Goal: Task Accomplishment & Management: Manage account settings

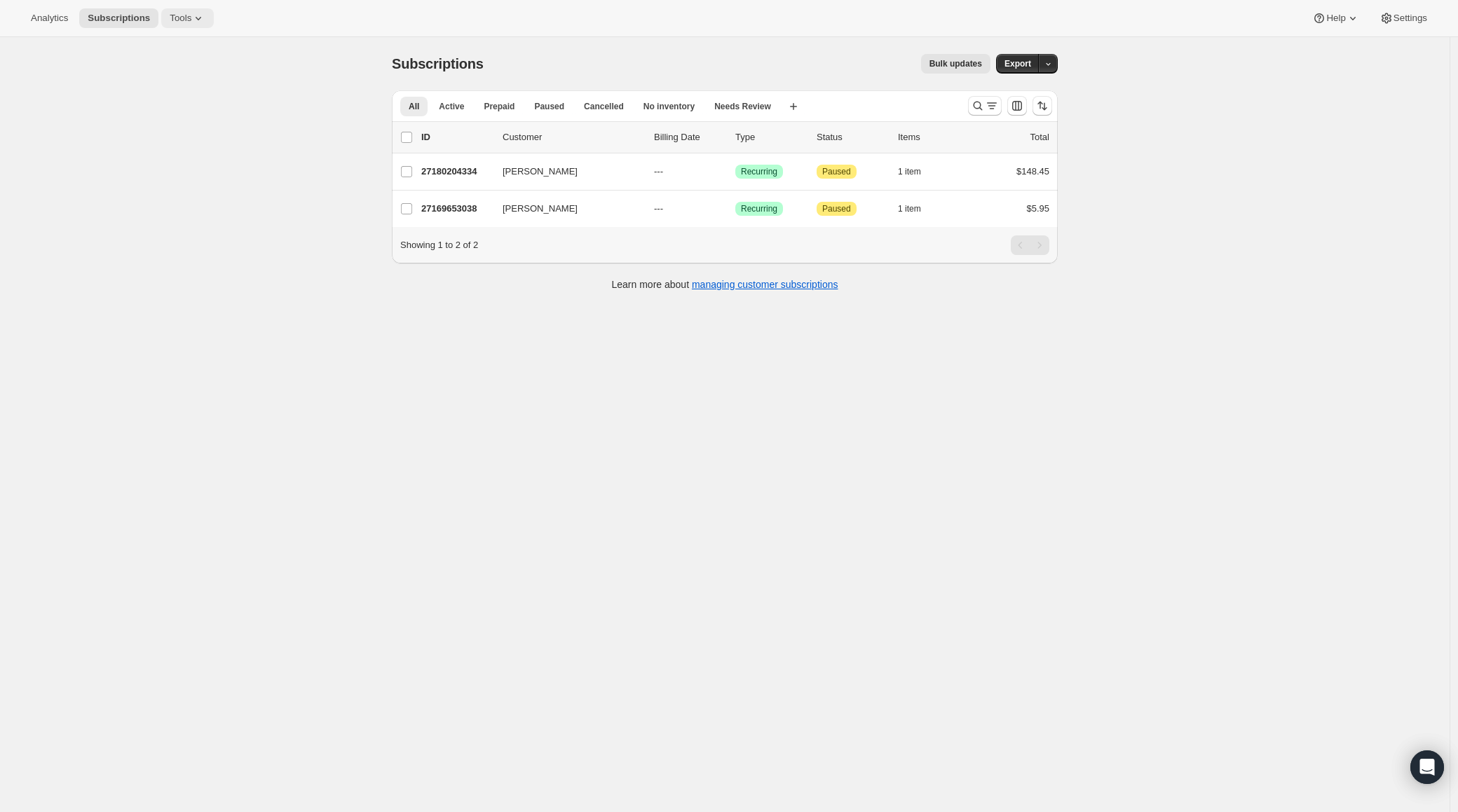
click at [172, 18] on button "Tools" at bounding box center [188, 18] width 52 height 19
click at [164, 105] on button "Bundles" at bounding box center [189, 95] width 151 height 22
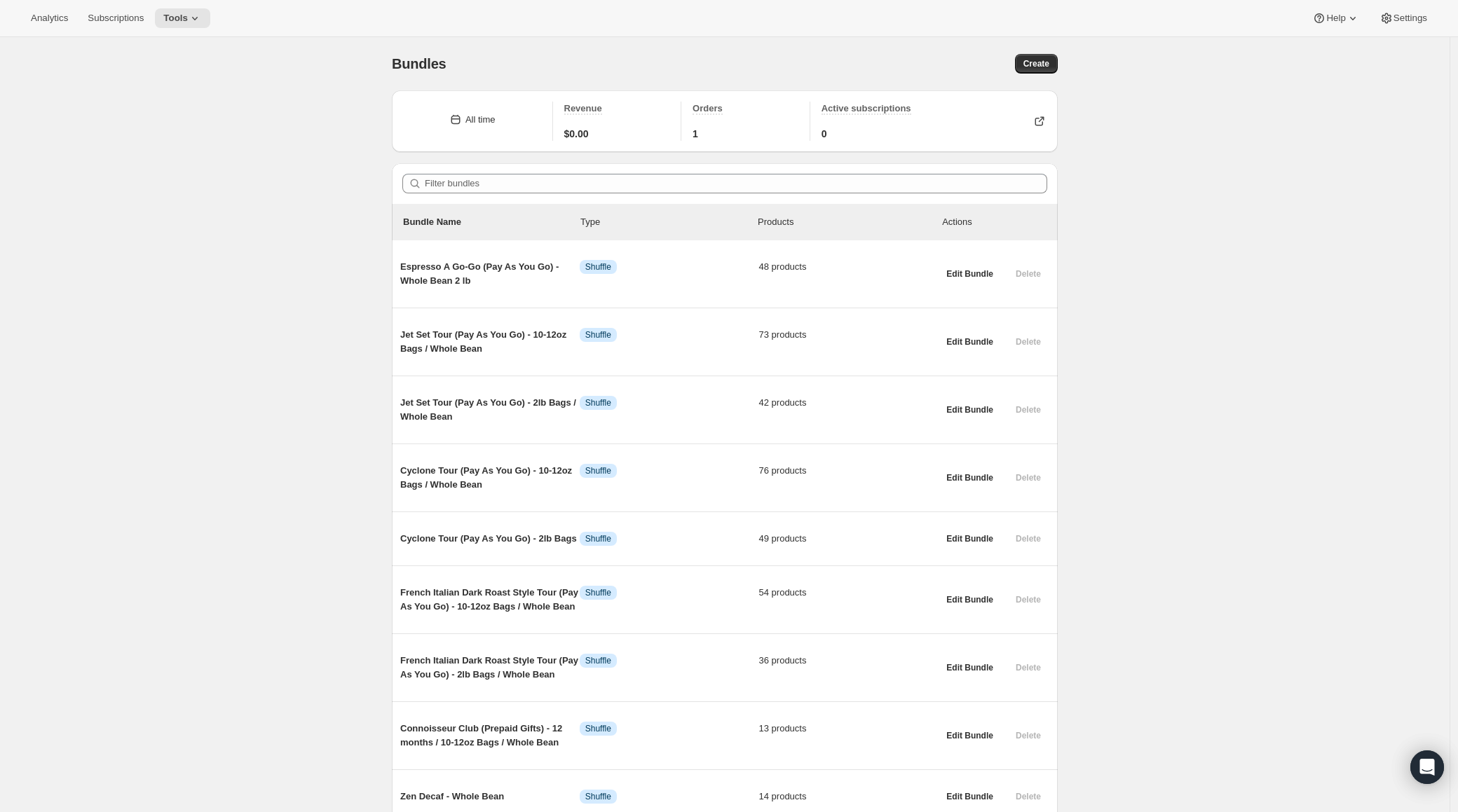
scroll to position [269, 0]
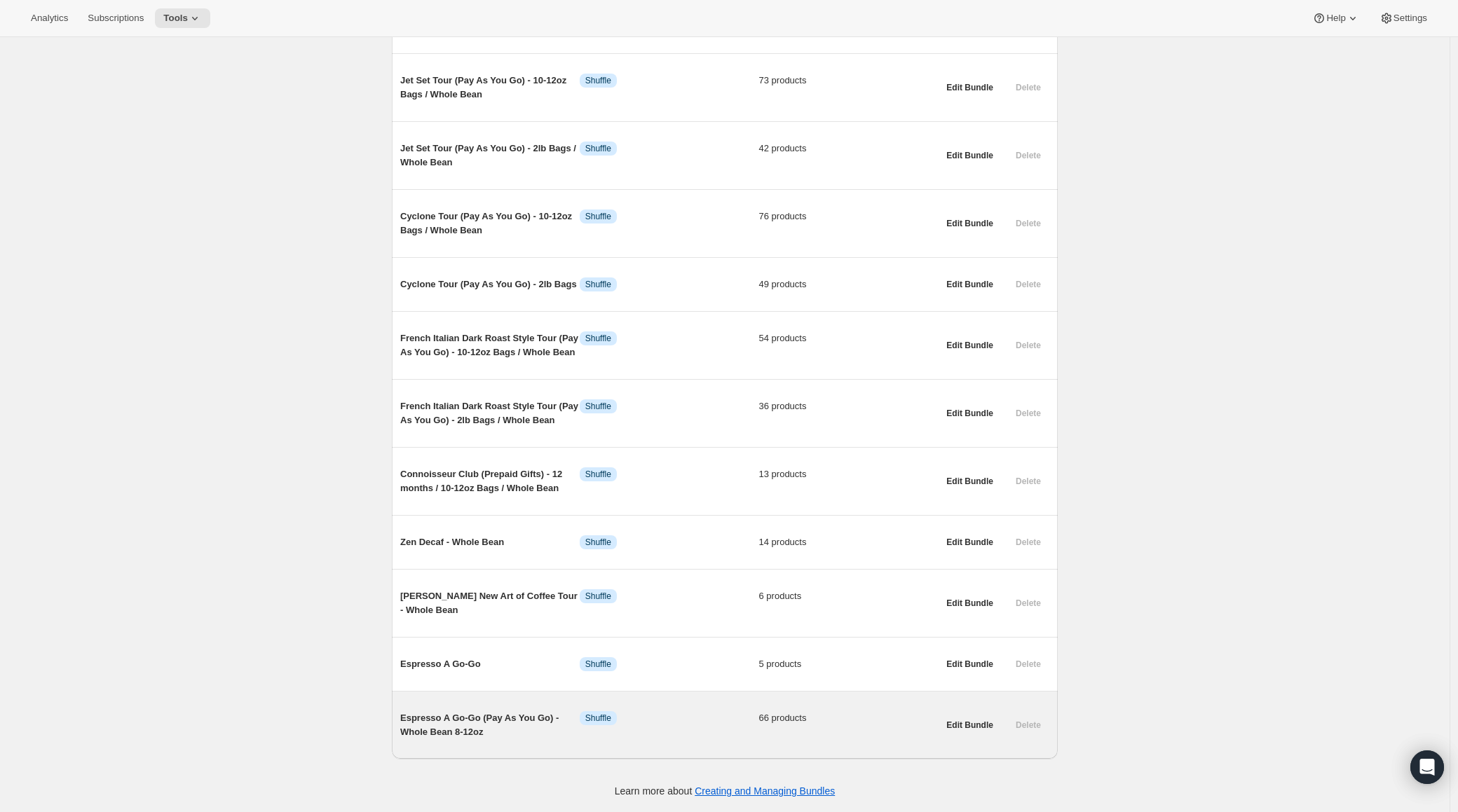
click at [468, 725] on span "Espresso A Go-Go (Pay As You Go) - Whole Bean 8-12oz" at bounding box center [490, 725] width 179 height 28
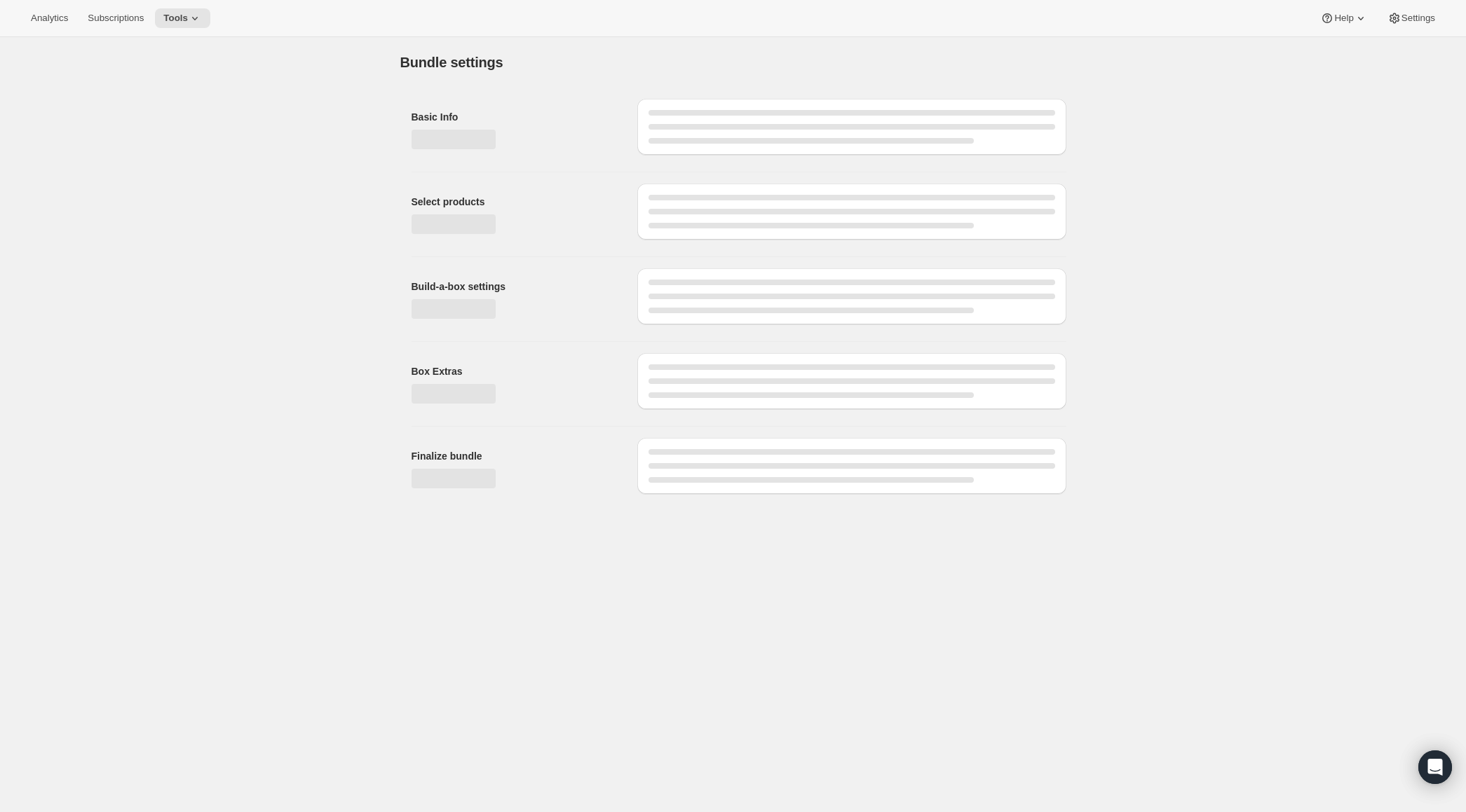
type input "Espresso A Go-Go (Pay As You Go) - Whole Bean 8-12oz"
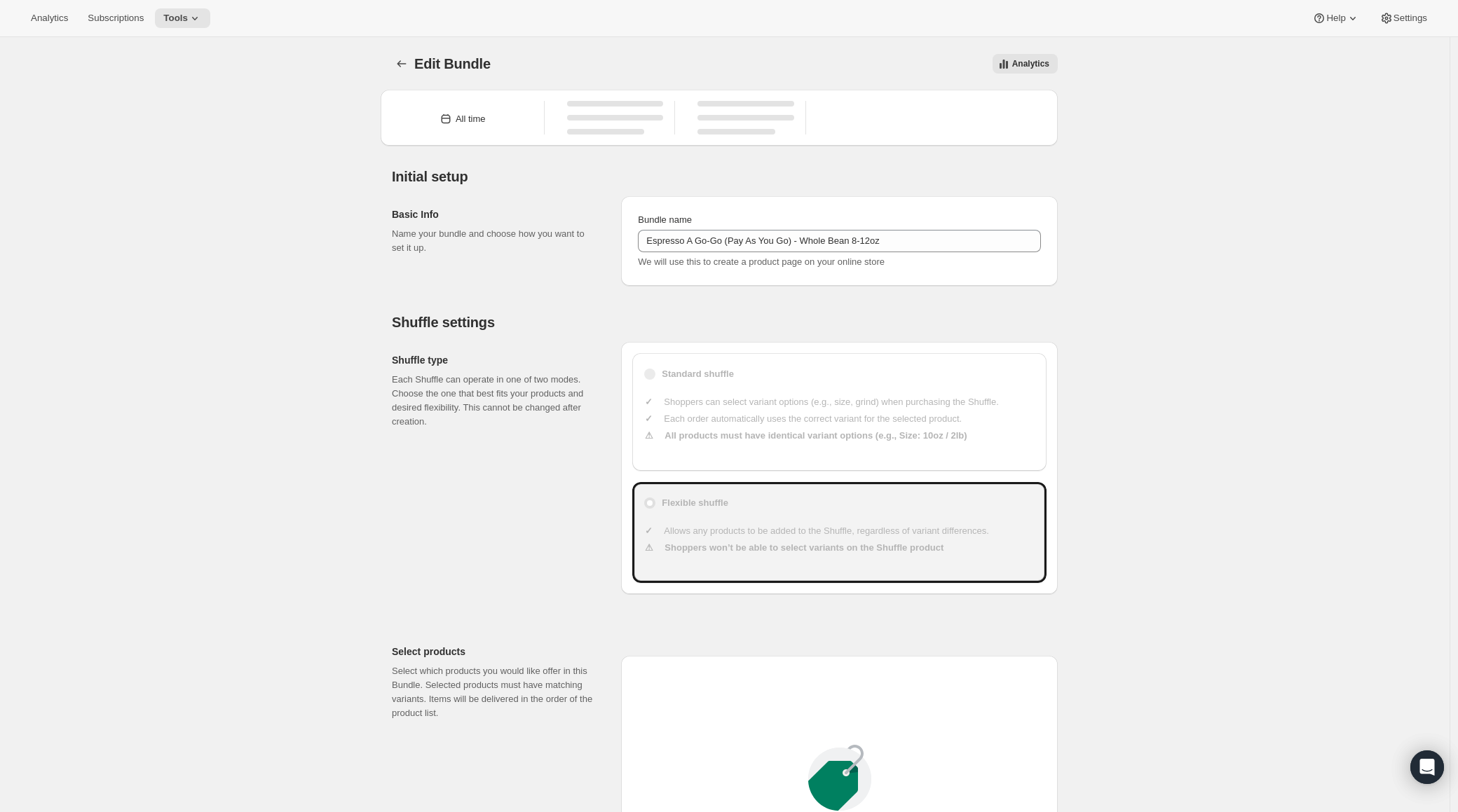
type input "20.99"
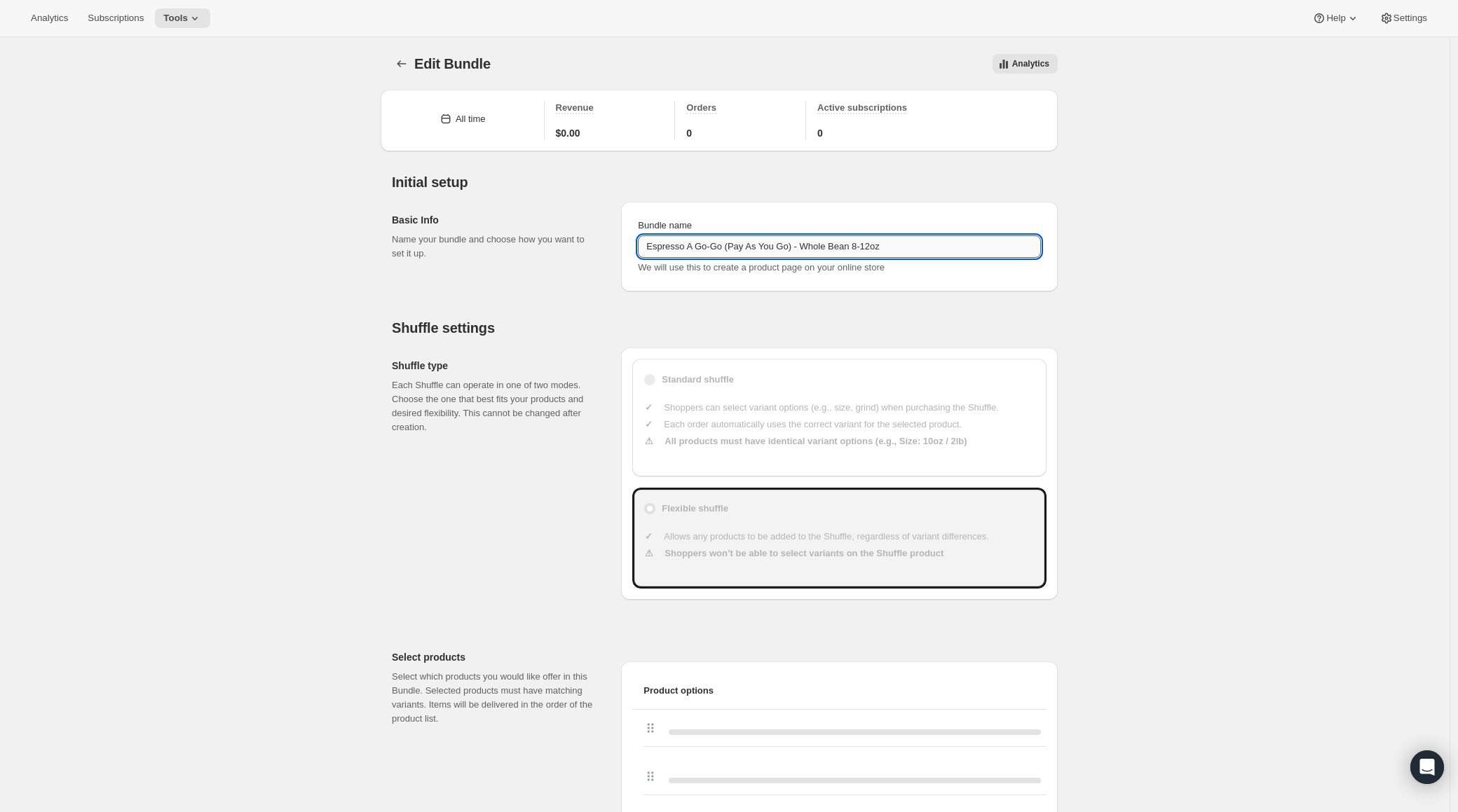
click at [689, 244] on input "Espresso A Go-Go (Pay As You Go) - Whole Bean 8-12oz" at bounding box center [839, 247] width 403 height 22
drag, startPoint x: 316, startPoint y: 207, endPoint x: 302, endPoint y: 207, distance: 14.0
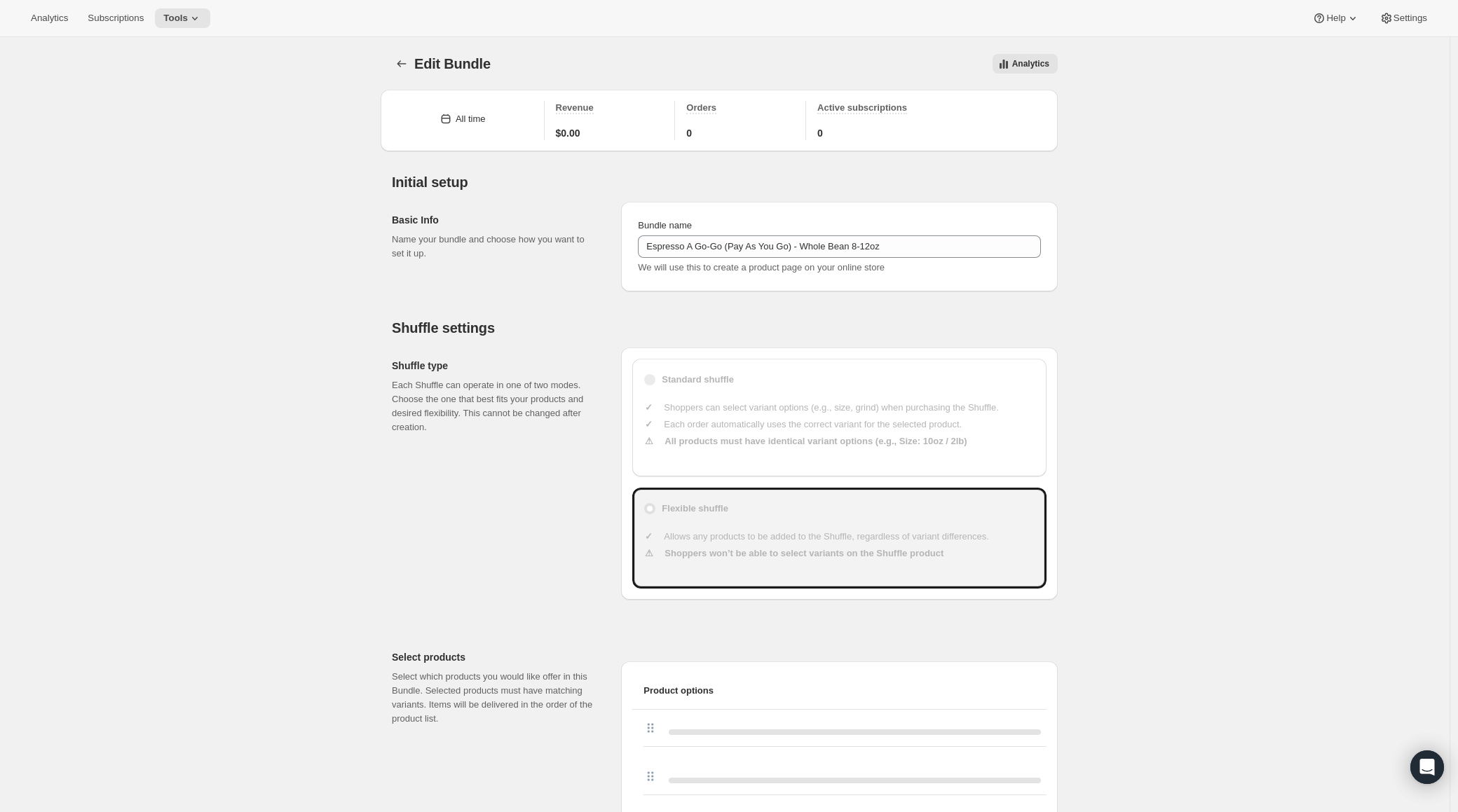
click at [398, 64] on button "Bundles" at bounding box center [402, 64] width 19 height 19
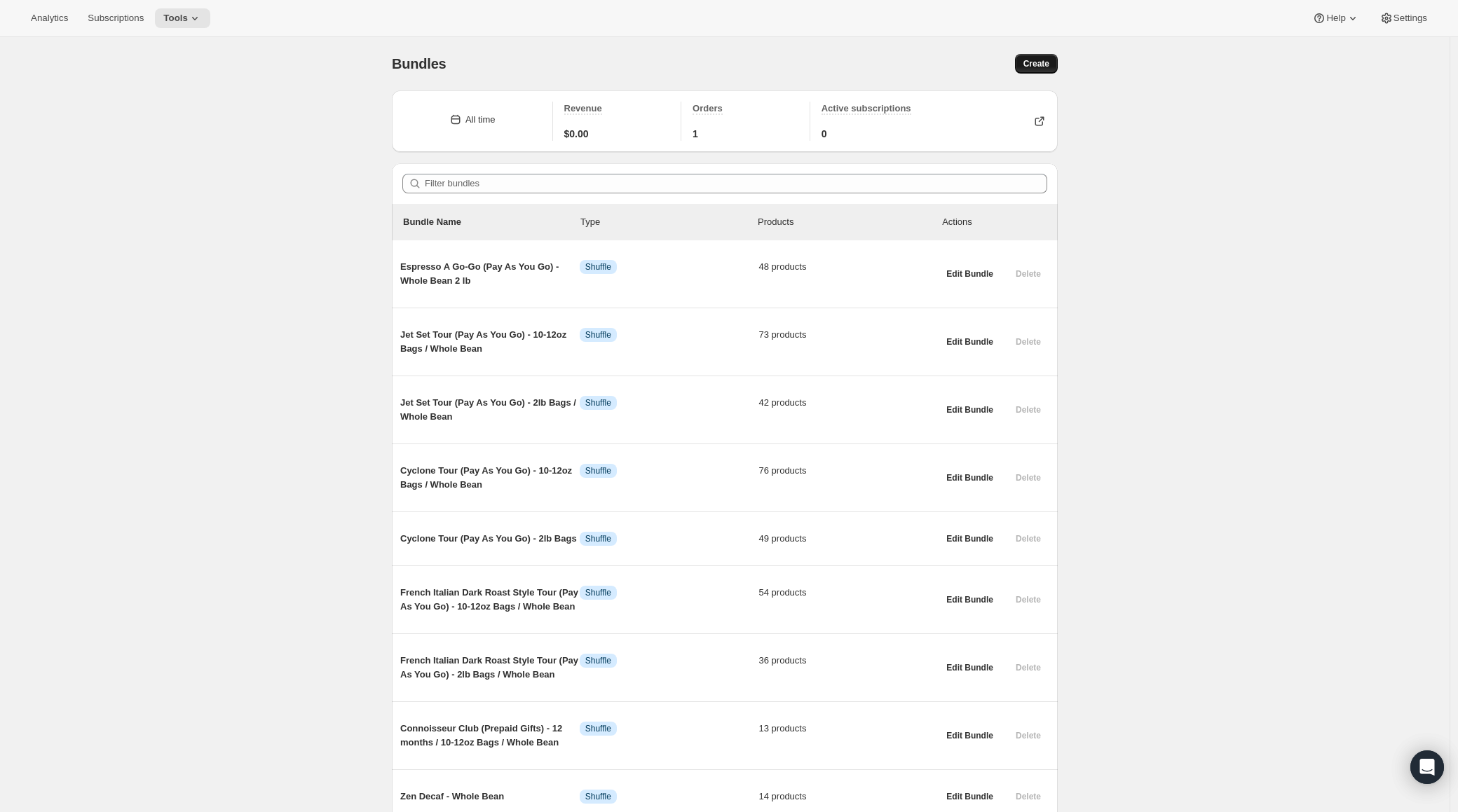
click at [1030, 64] on span "Create" at bounding box center [1036, 64] width 26 height 11
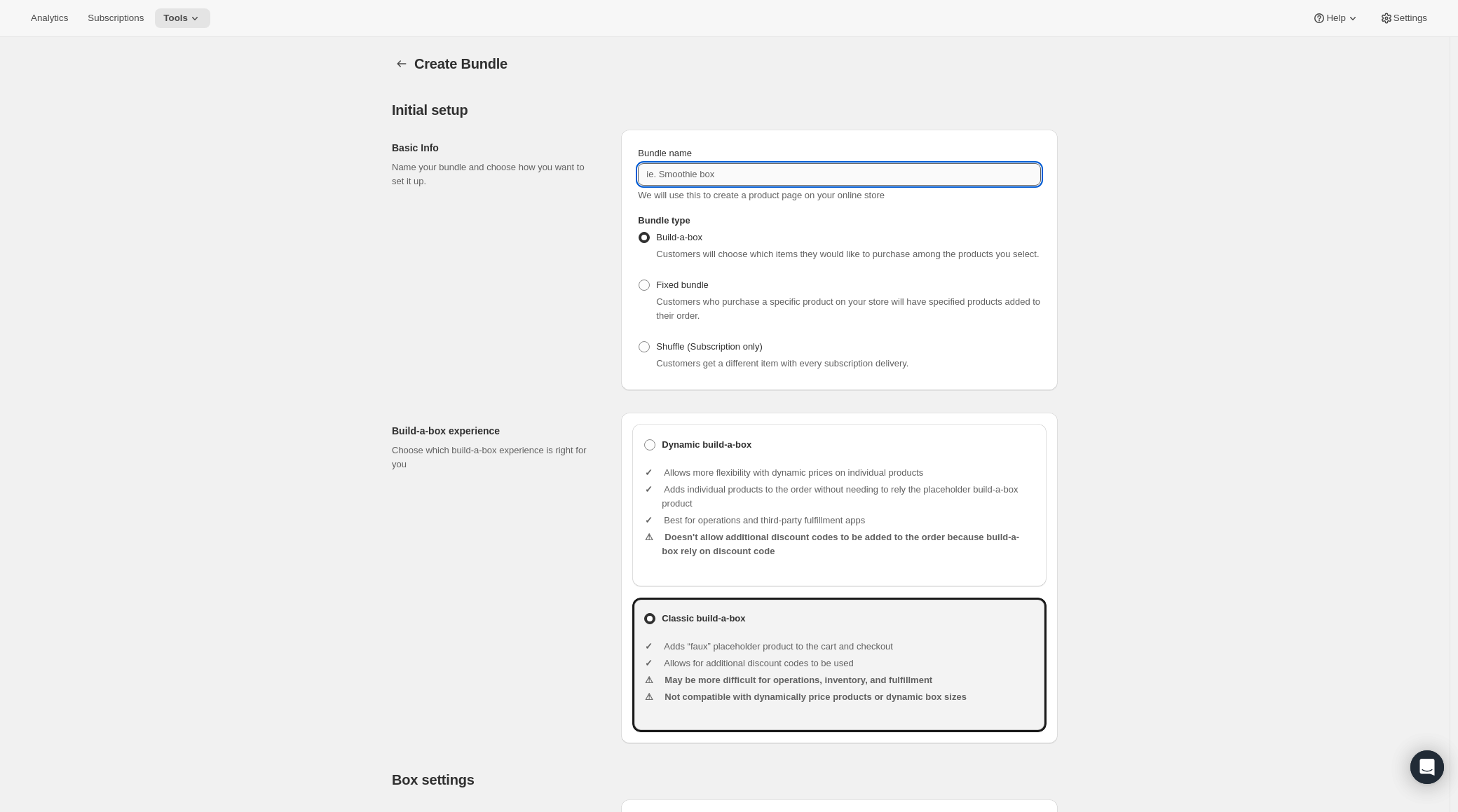
click at [688, 174] on input "Bundle name" at bounding box center [839, 174] width 403 height 22
paste input "Espresso A Go-Go (Pay As You Go) - Whole Bean 8-12oz"
drag, startPoint x: 812, startPoint y: 173, endPoint x: 862, endPoint y: 177, distance: 50.2
click at [862, 177] on input "Espresso A Go-Go (Pay As You Go) - Whole Bean 8-12oz" at bounding box center [839, 174] width 403 height 22
type input "Espresso A Go-Go (Pay As You Go) - Espresso Grind 8-12oz"
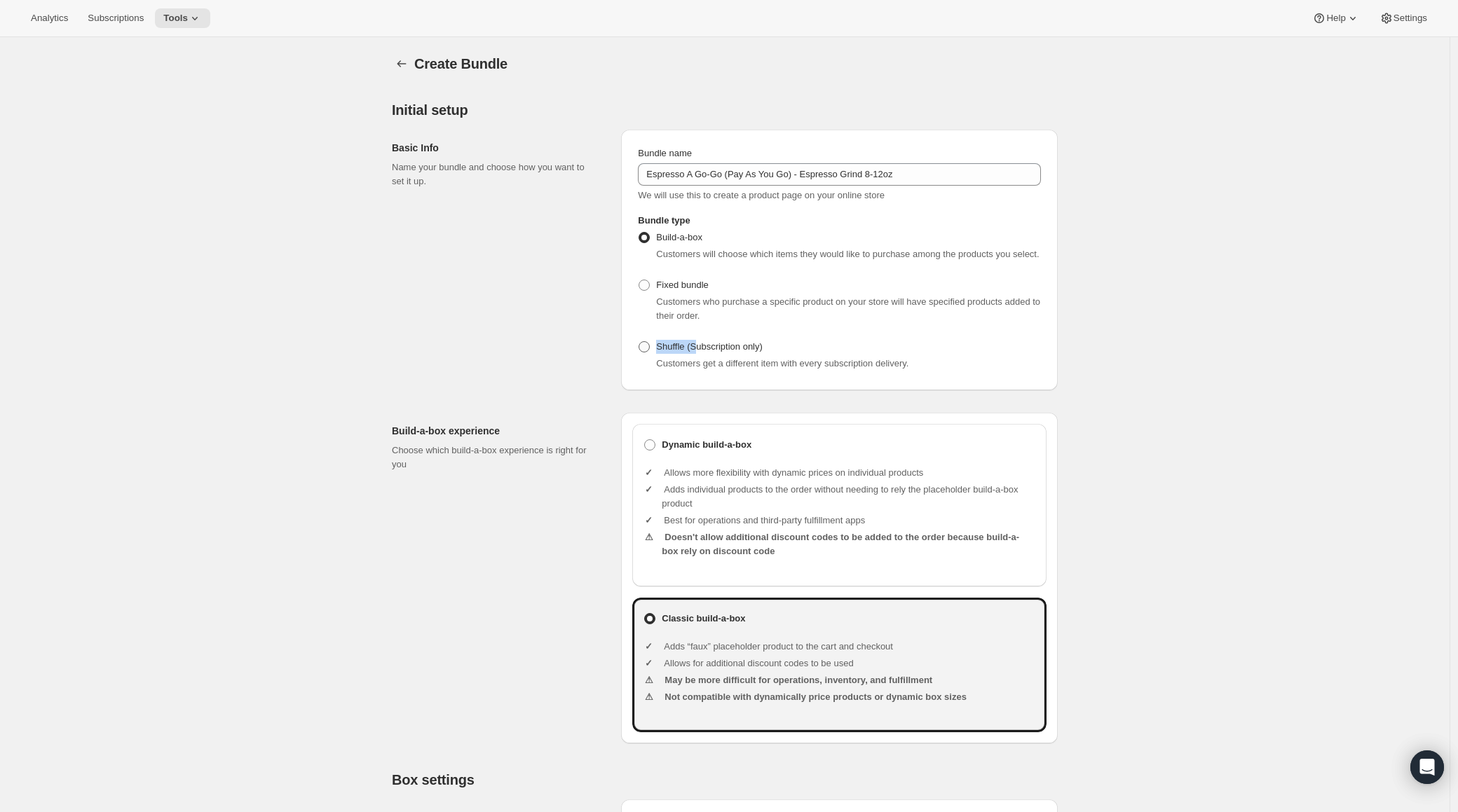
click at [704, 357] on label "Shuffle (Subscription only)" at bounding box center [700, 347] width 125 height 19
click at [707, 352] on span "Shuffle (Subscription only)" at bounding box center [709, 347] width 106 height 10
click at [639, 342] on input "Shuffle (Subscription only)" at bounding box center [639, 342] width 1 height 1
radio input "true"
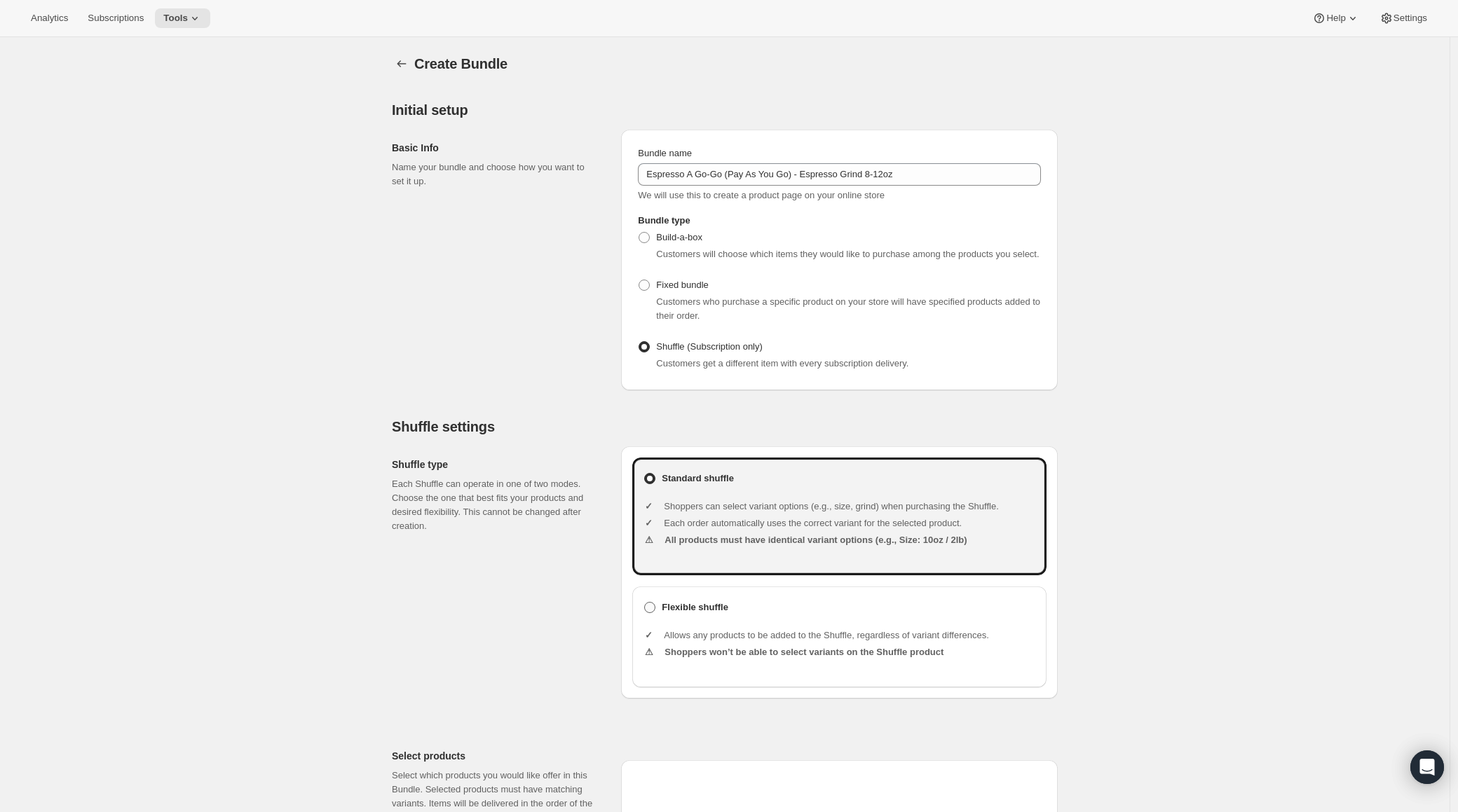
drag, startPoint x: 698, startPoint y: 621, endPoint x: 767, endPoint y: 614, distance: 69.4
click at [698, 615] on b "Flexible shuffle" at bounding box center [695, 607] width 67 height 14
click at [645, 603] on input "Flexible shuffle" at bounding box center [644, 602] width 1 height 1
radio input "true"
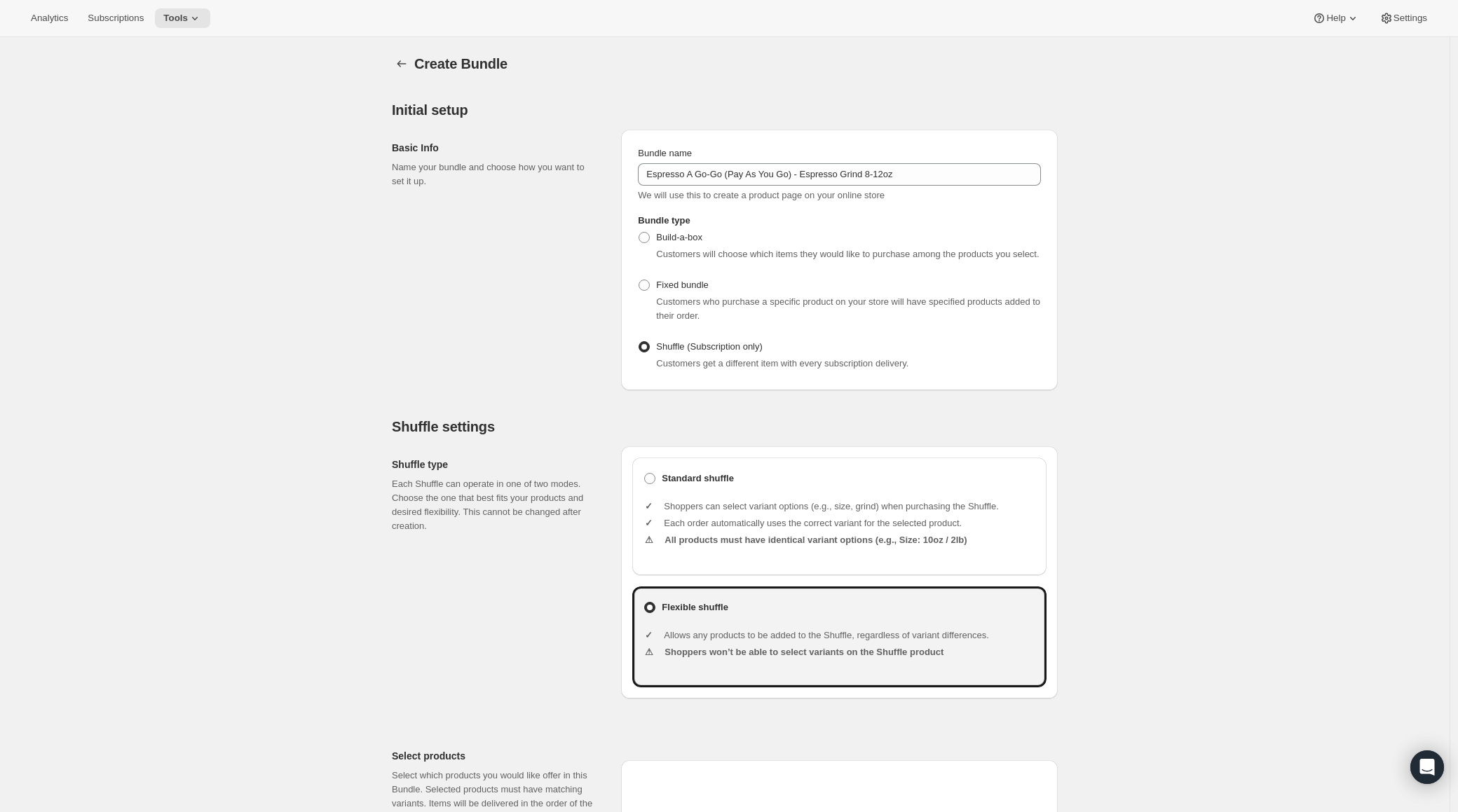
scroll to position [799, 0]
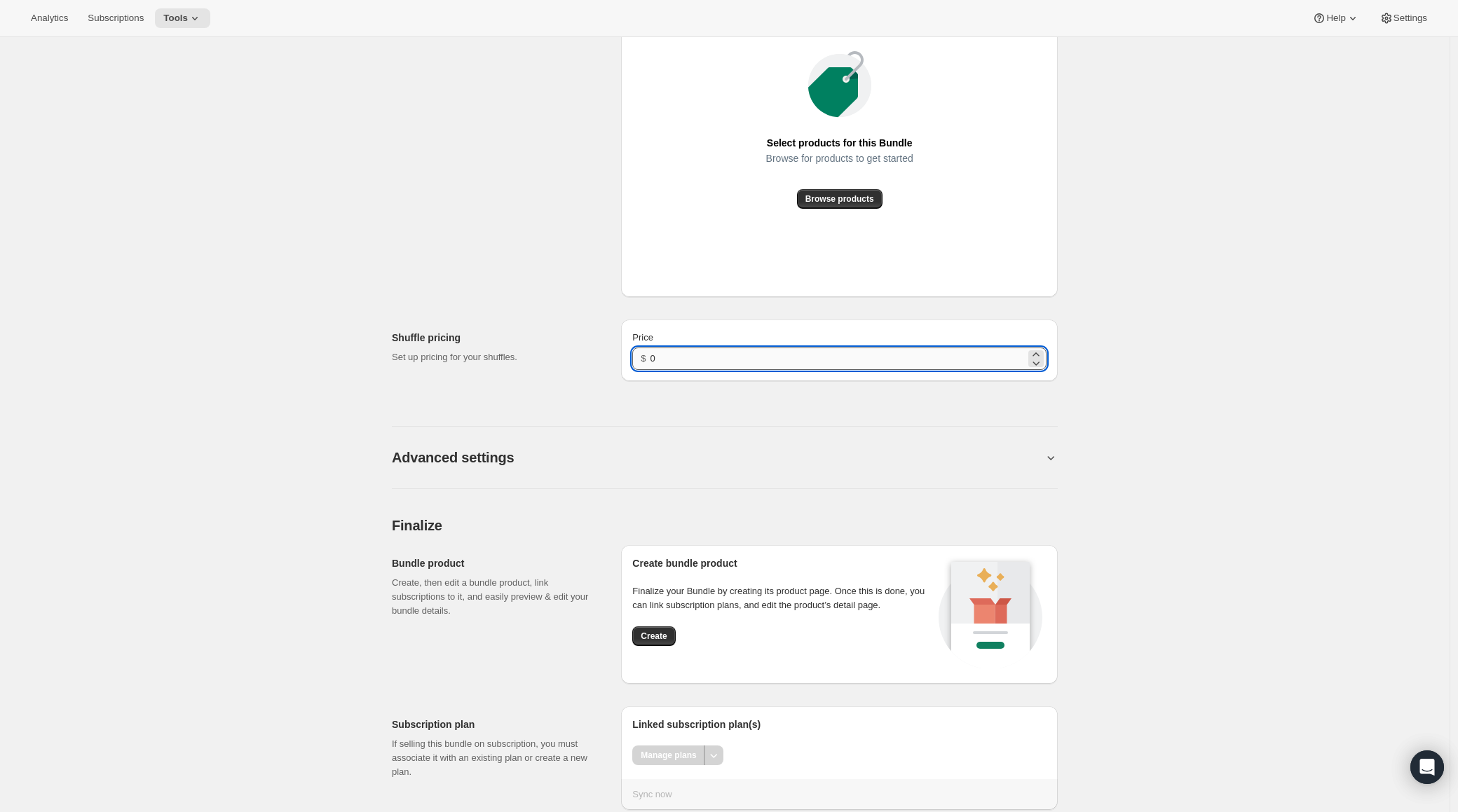
click at [694, 370] on input "0" at bounding box center [838, 359] width 375 height 22
paste input "20.99"
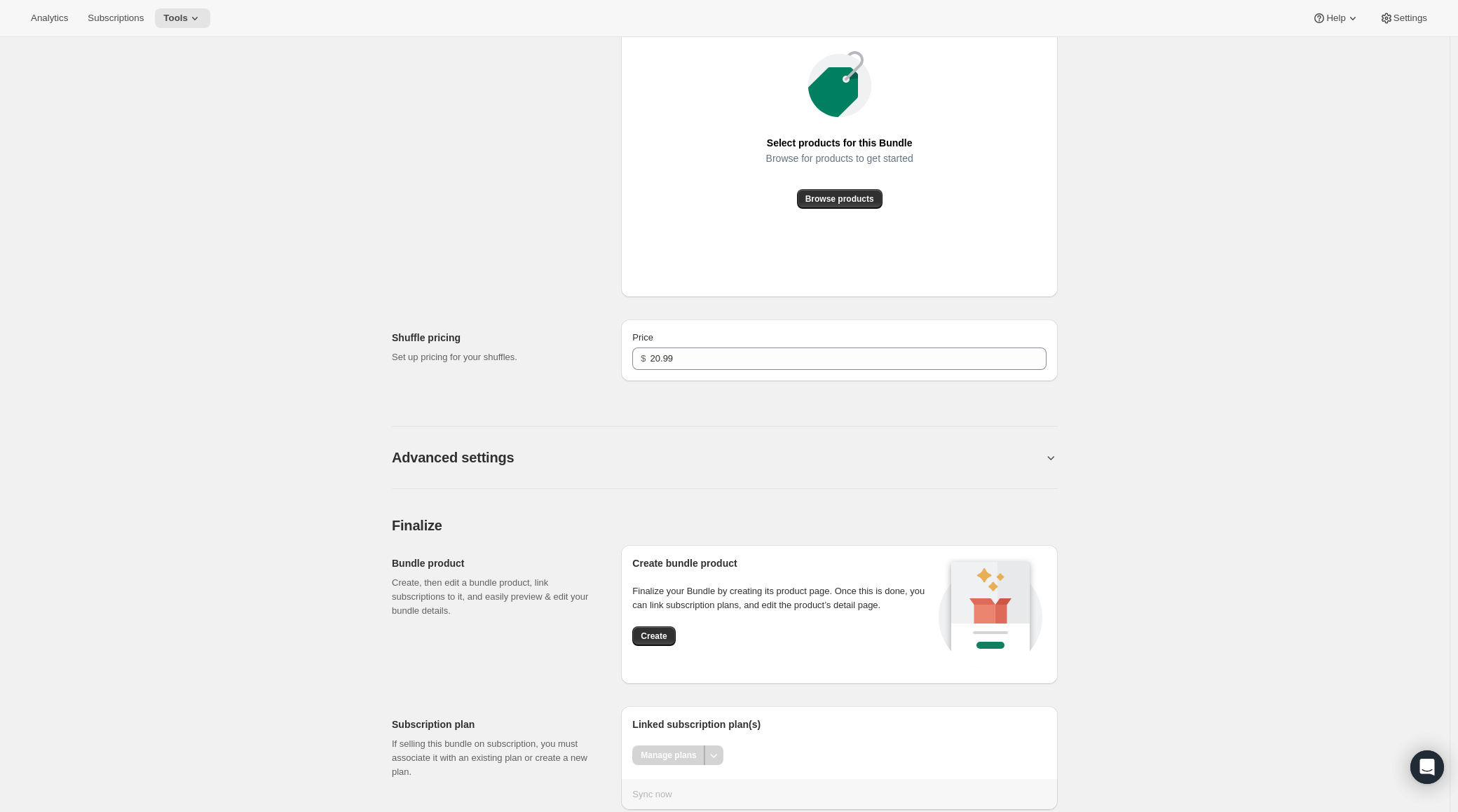
drag, startPoint x: 665, startPoint y: 654, endPoint x: 653, endPoint y: 642, distance: 17.0
click at [665, 642] on span "Create" at bounding box center [653, 636] width 26 height 11
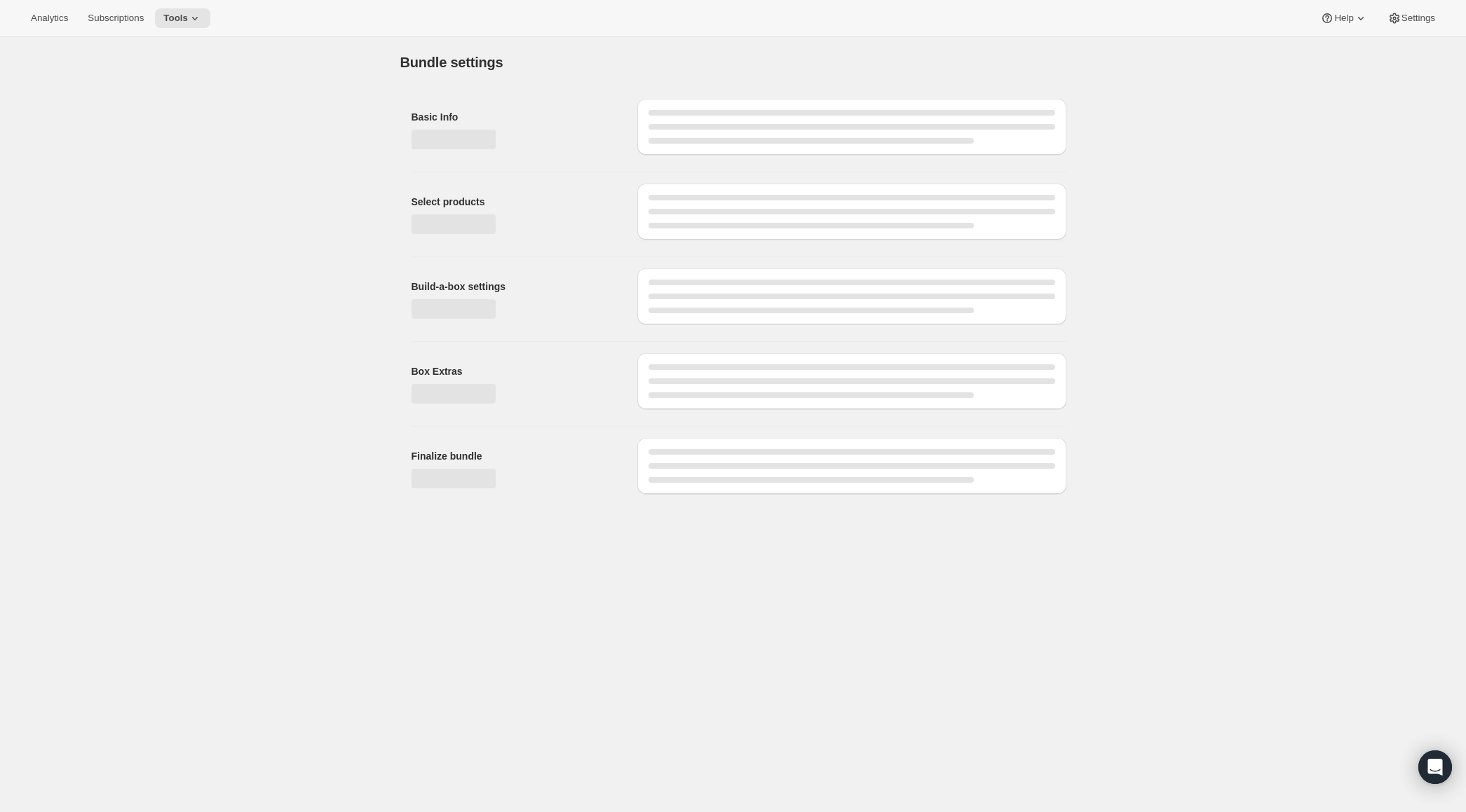
type input "0"
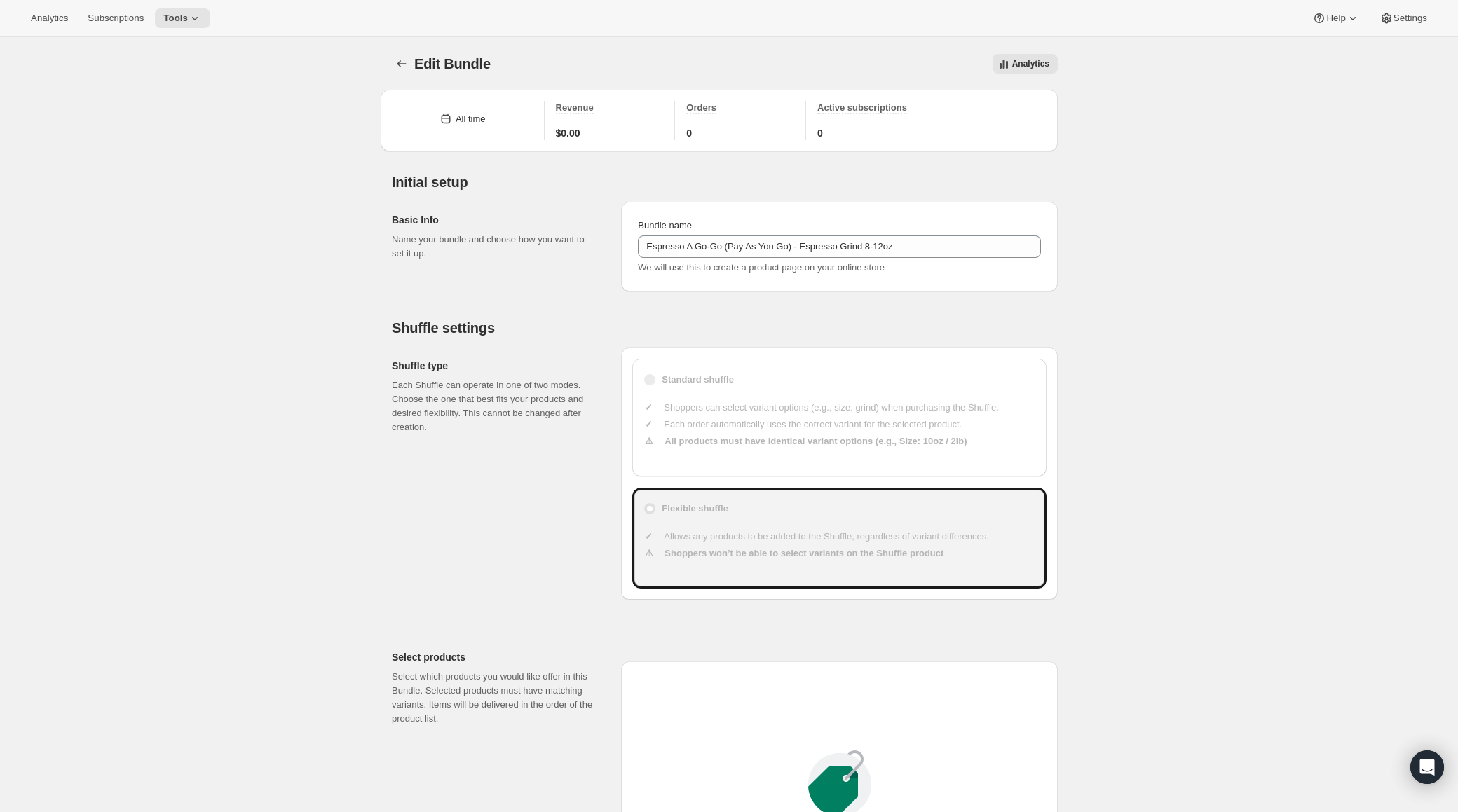
click at [1450, 534] on div "Edit Bundle. This page is ready Edit Bundle Analytics More actions Analytics Al…" at bounding box center [725, 801] width 1450 height 1528
click at [1451, 538] on main "Edit Bundle. This page is ready Edit Bundle Analytics More actions Analytics Al…" at bounding box center [725, 822] width 1451 height 1569
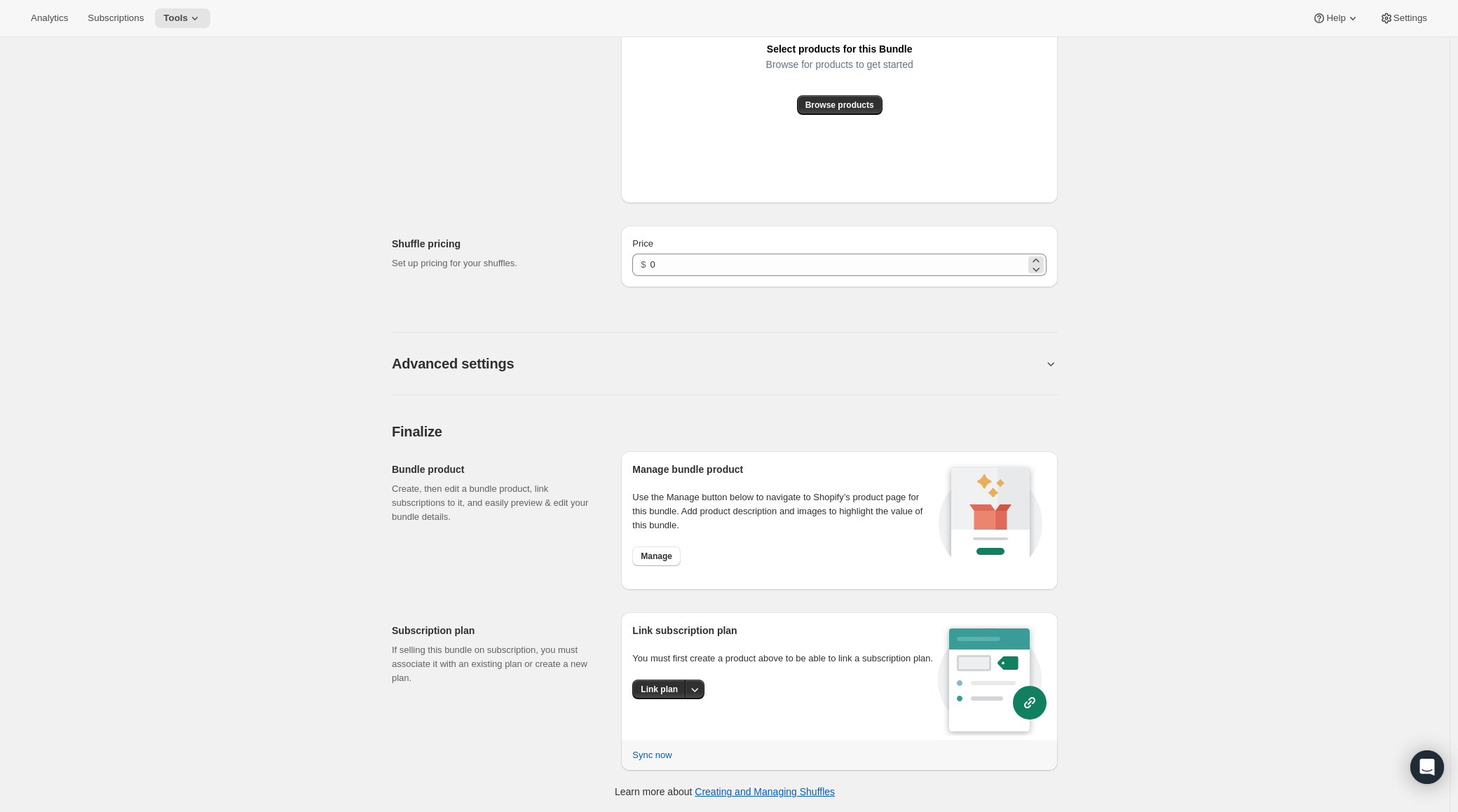
click at [654, 271] on div "$ 0" at bounding box center [840, 265] width 414 height 22
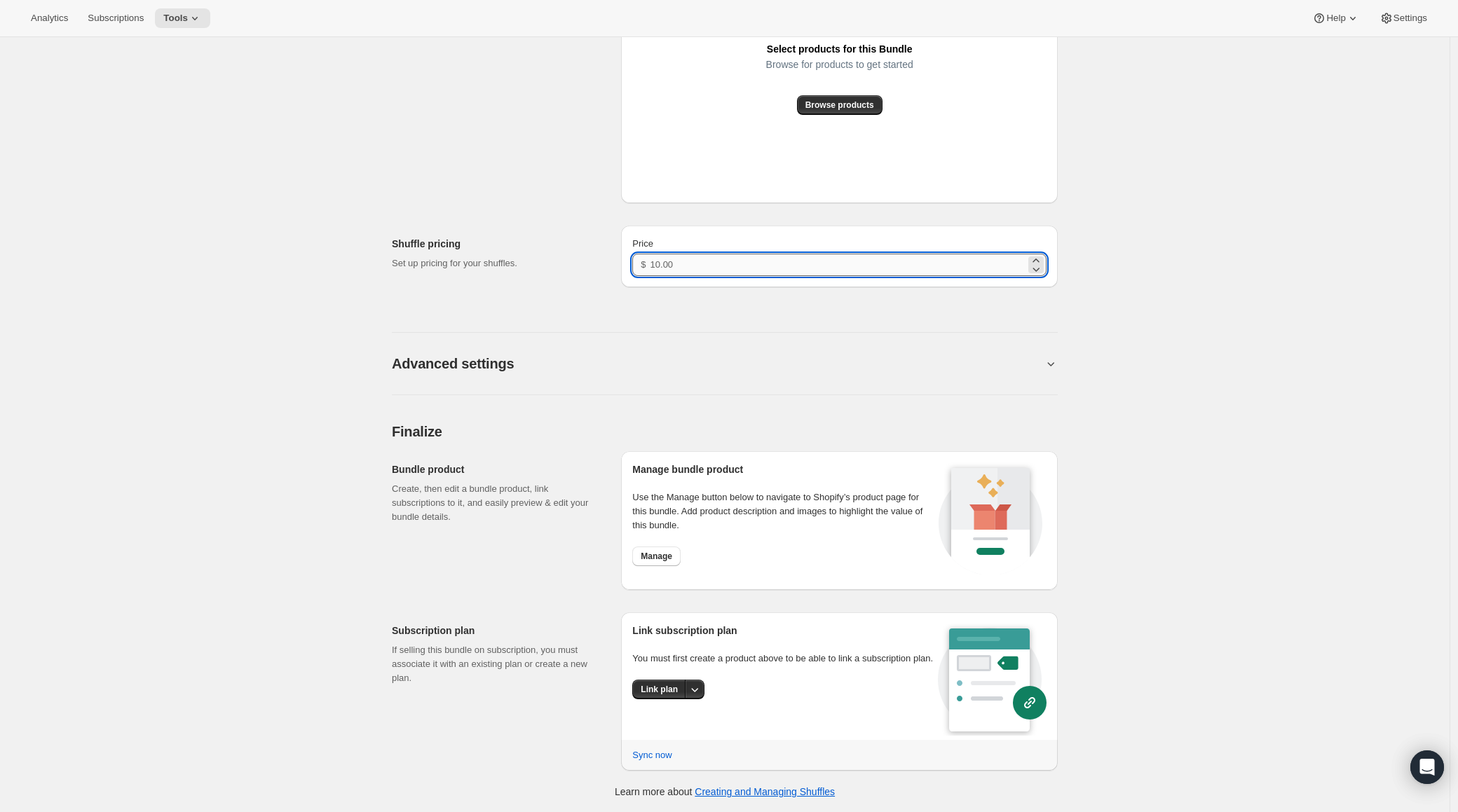
paste input "20.99"
type input "20.99"
click at [664, 700] on button "Link plan" at bounding box center [659, 689] width 54 height 19
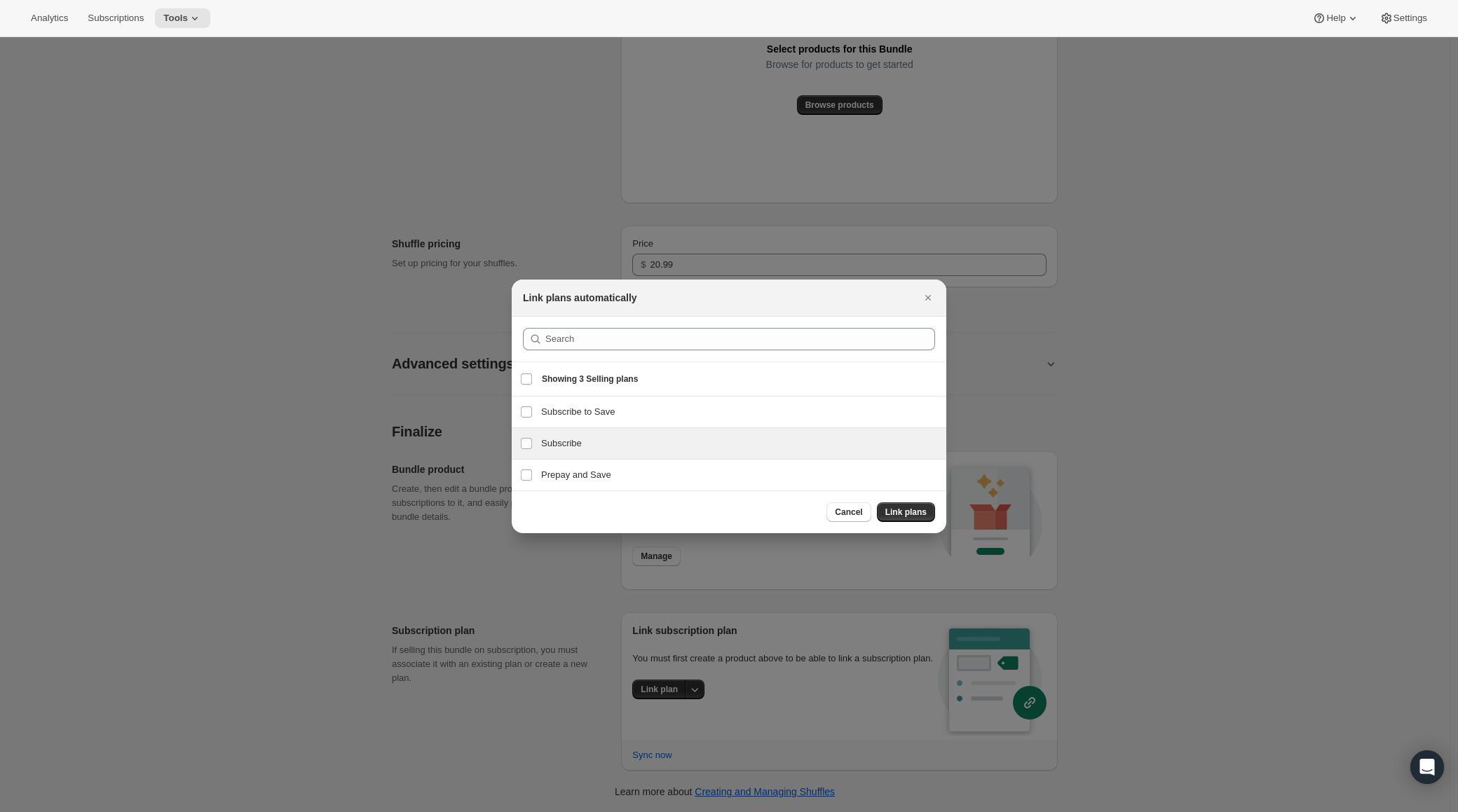
click at [553, 454] on div "Subscribe Subscribe" at bounding box center [728, 443] width 434 height 31
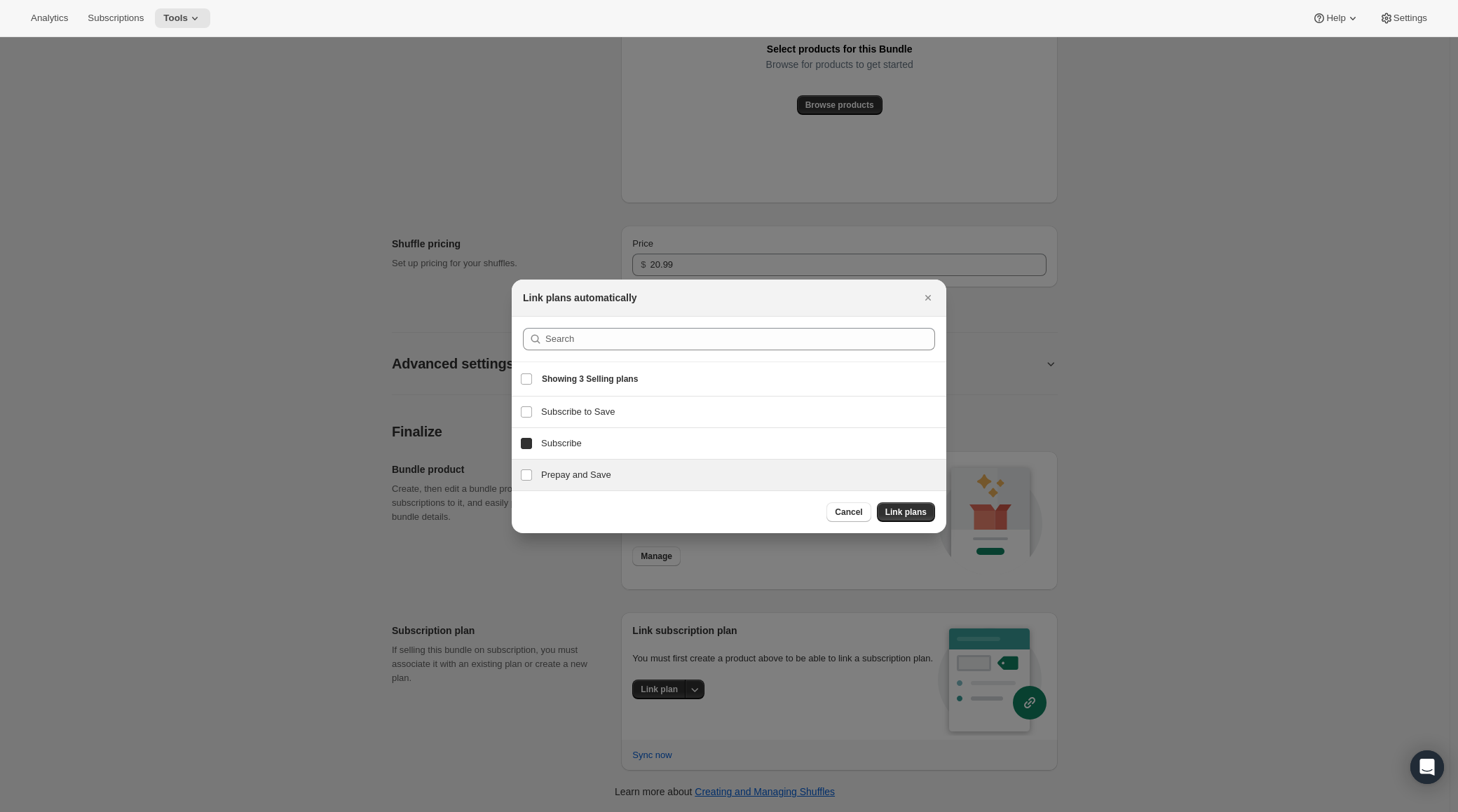
checkbox input "true"
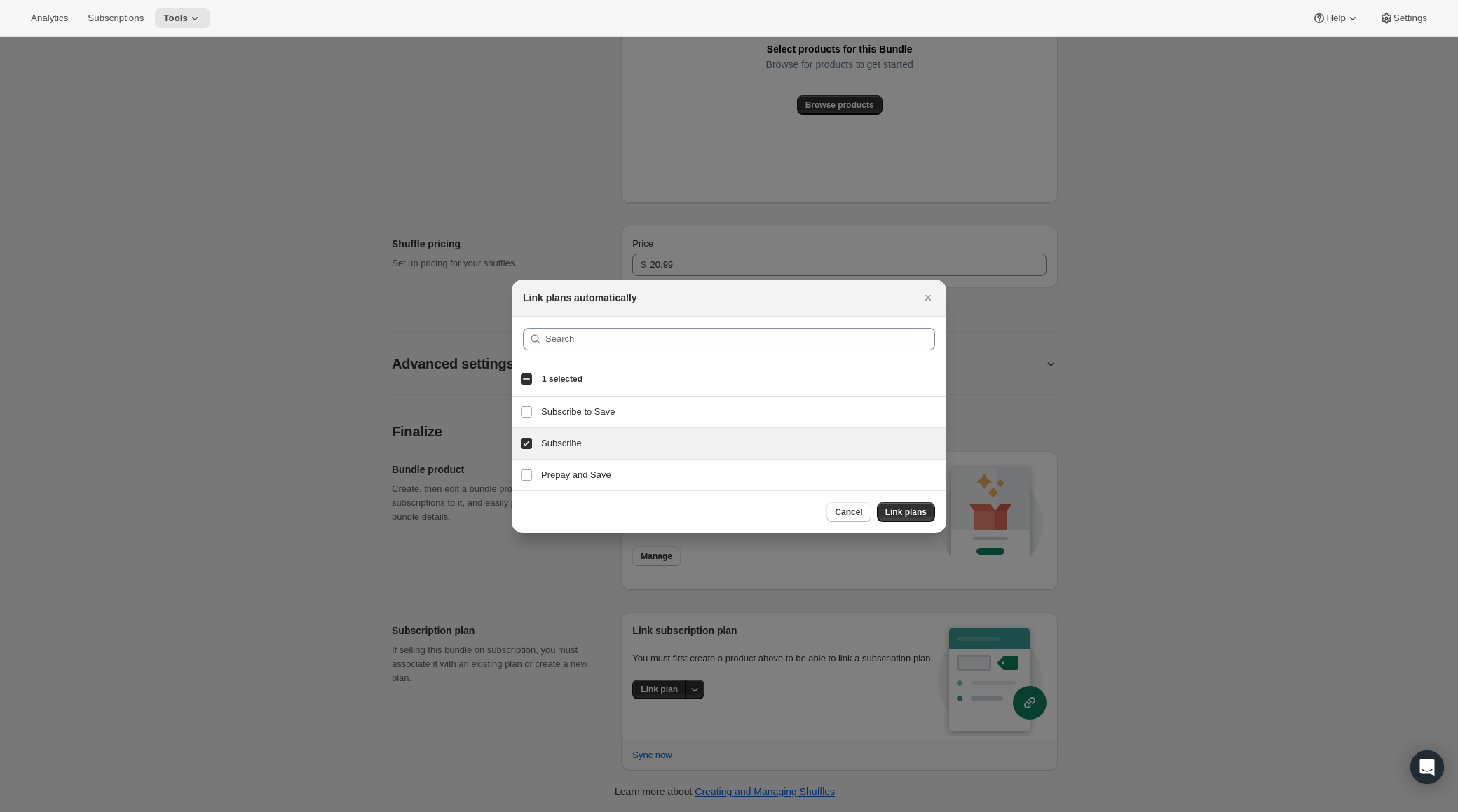
drag, startPoint x: 891, startPoint y: 508, endPoint x: 796, endPoint y: 499, distance: 95.4
click at [891, 508] on span "Link plans" at bounding box center [905, 512] width 41 height 11
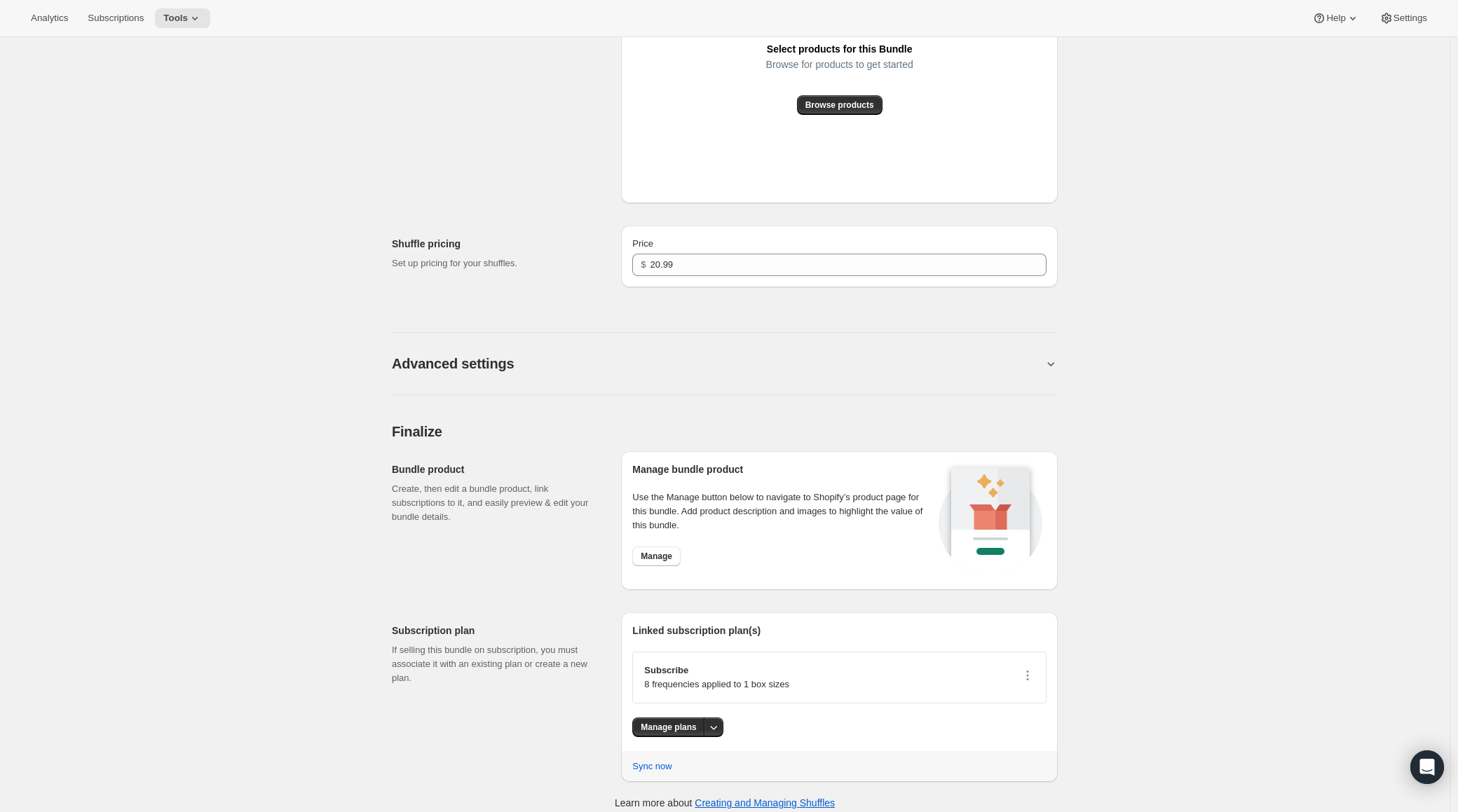
click at [206, 436] on div "Edit Bundle. This page is ready Edit Bundle Analytics More actions Analytics Al…" at bounding box center [725, 13] width 1450 height 1539
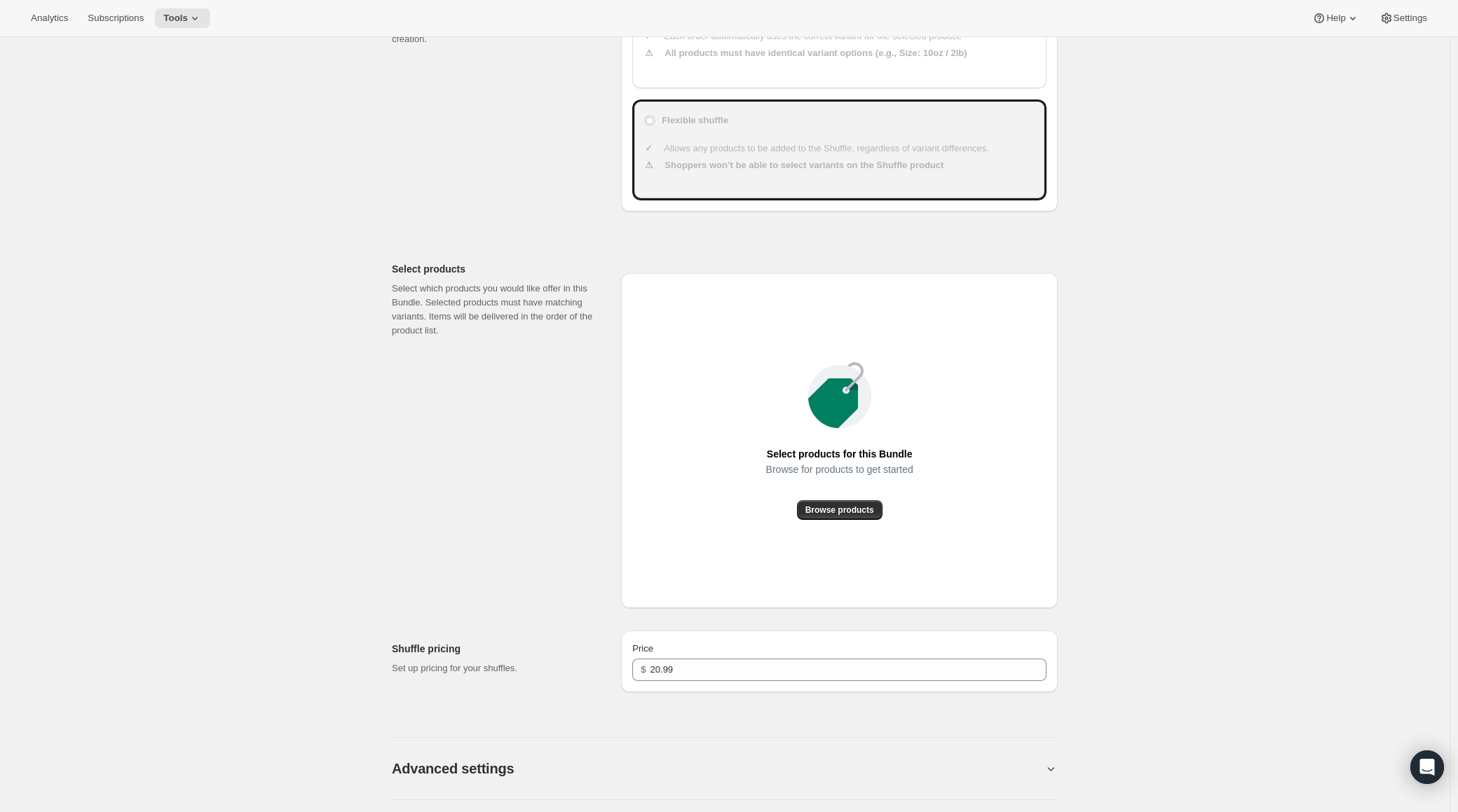
scroll to position [387, 0]
click at [830, 519] on button "Browse products" at bounding box center [840, 511] width 85 height 19
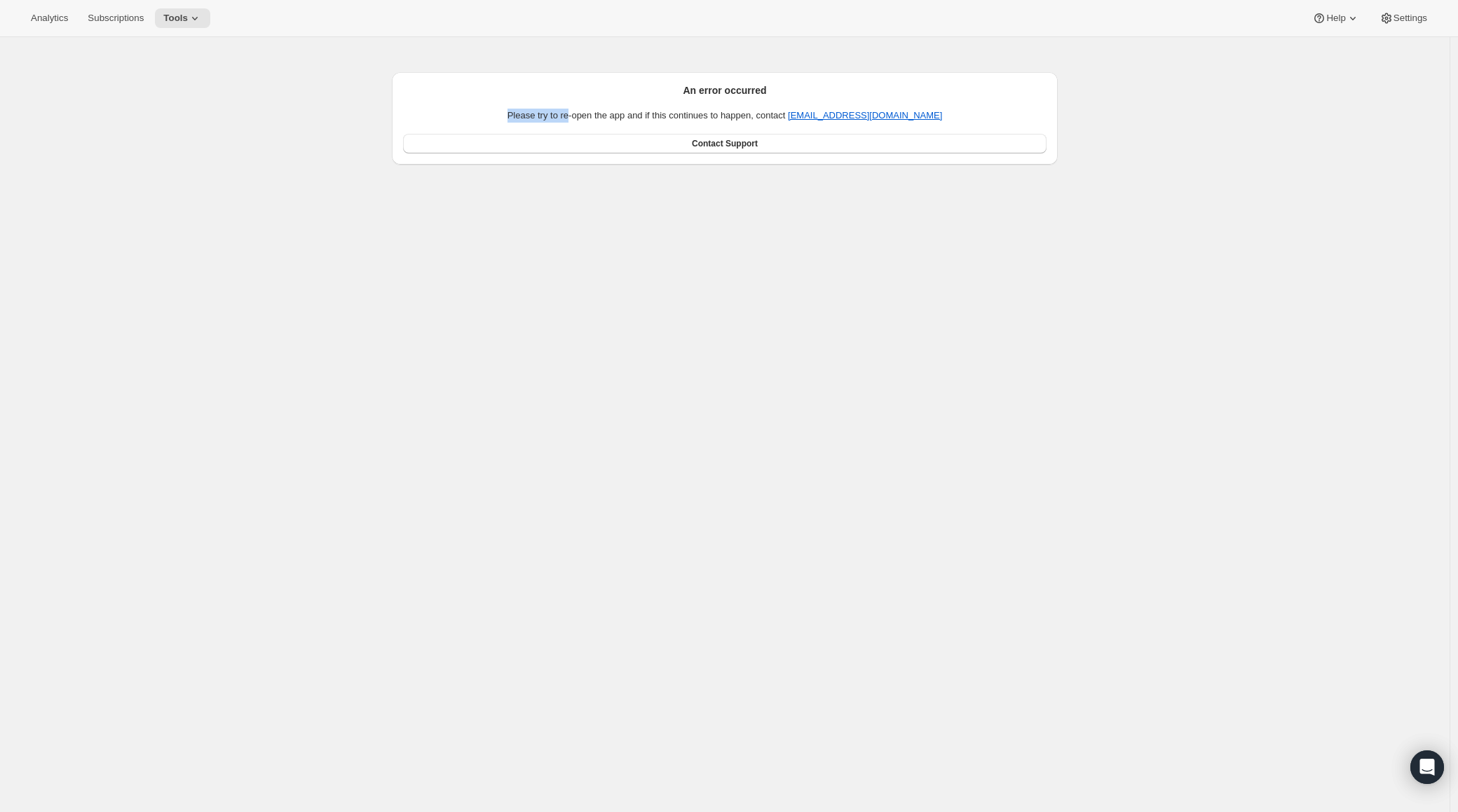
click at [590, 108] on p "Please try to re-open the app and if this continues to happen, contact support@…" at bounding box center [725, 115] width 644 height 14
click at [756, 116] on p "Please try to re-open the app and if this continues to happen, contact support@…" at bounding box center [725, 115] width 644 height 14
click at [796, 117] on p "Please try to re-open the app and if this continues to happen, contact support@…" at bounding box center [725, 115] width 644 height 14
click at [746, 148] on span "Contact Support" at bounding box center [725, 144] width 66 height 11
click at [50, 16] on span "Analytics" at bounding box center [49, 18] width 37 height 11
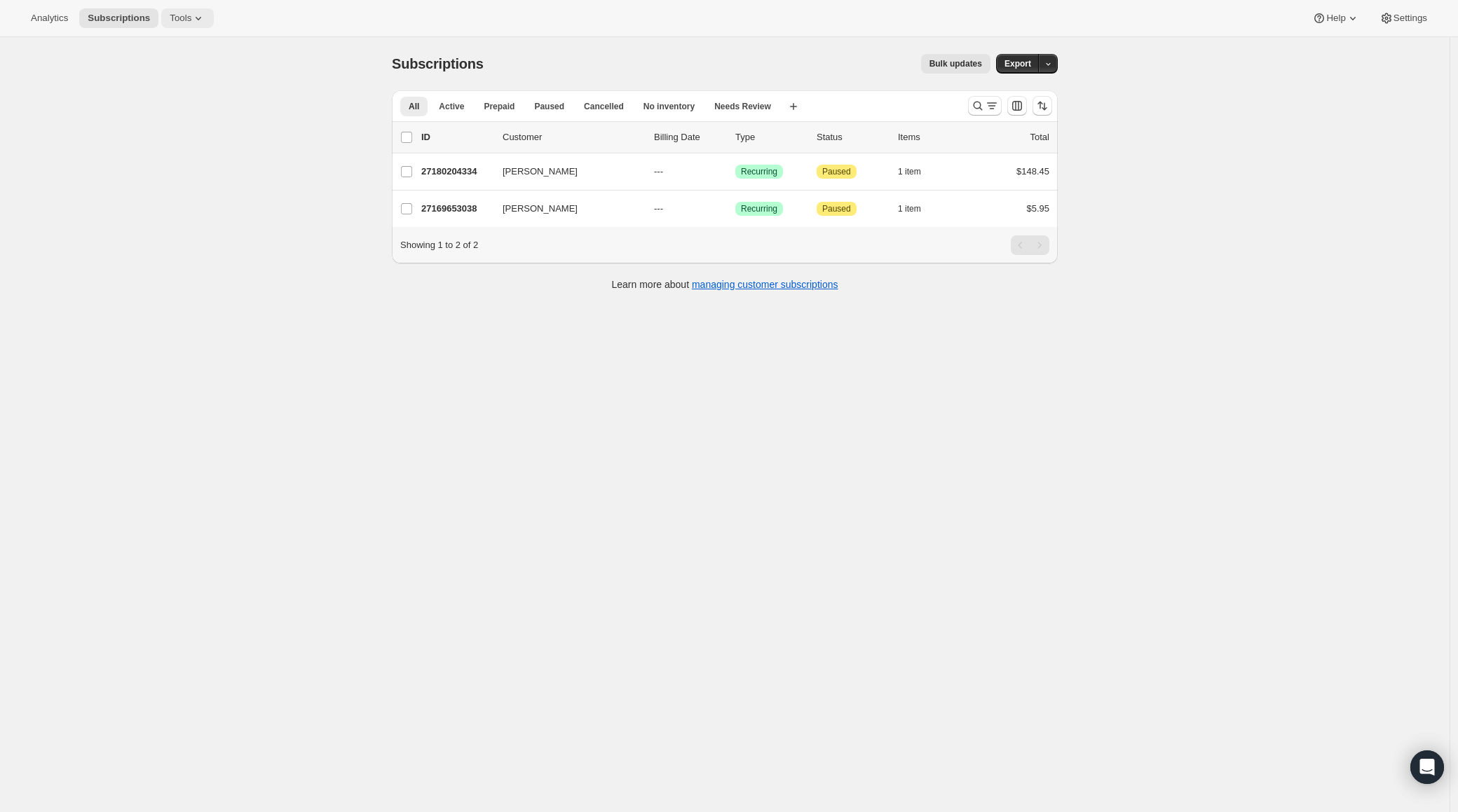
click at [188, 21] on span "Tools" at bounding box center [180, 18] width 22 height 11
click at [173, 98] on span "Bundles" at bounding box center [198, 95] width 124 height 14
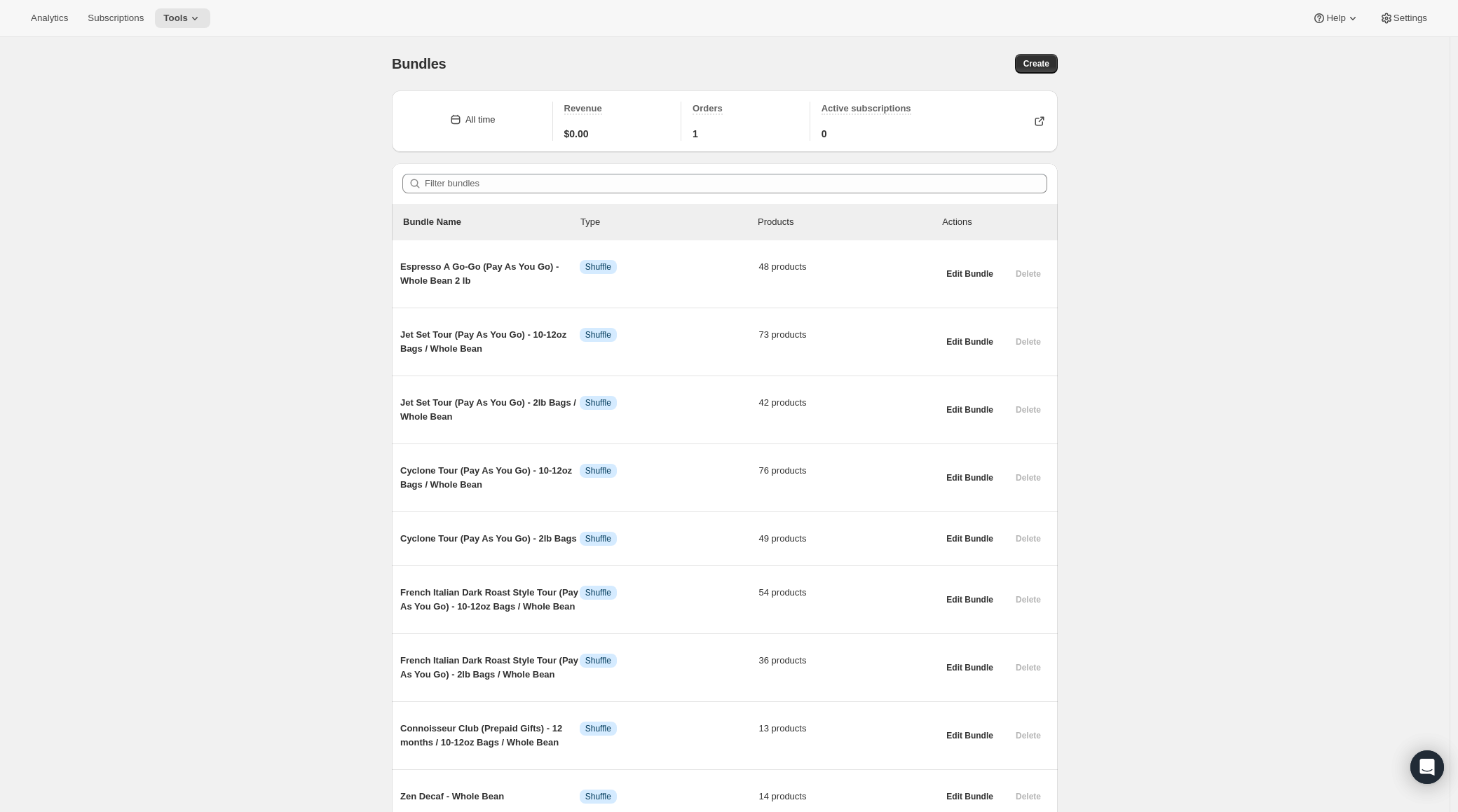
click at [1451, 716] on main "Bundles. This page is ready Bundles Create All time Revenue $0.00 Orders 1 Acti…" at bounding box center [725, 586] width 1451 height 1098
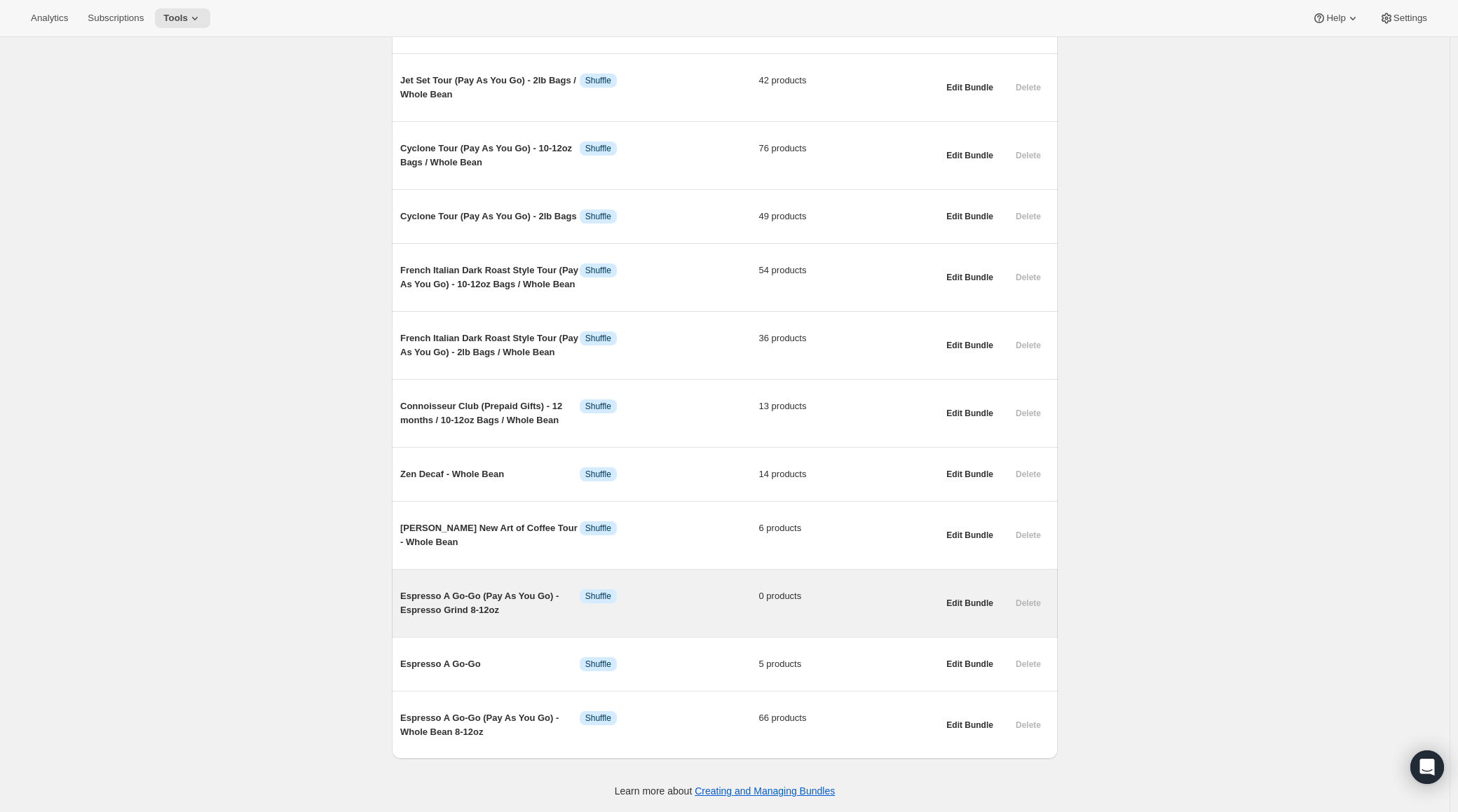
click at [486, 601] on span "Espresso A Go-Go (Pay As You Go) - Espresso Grind 8-12oz" at bounding box center [490, 603] width 179 height 28
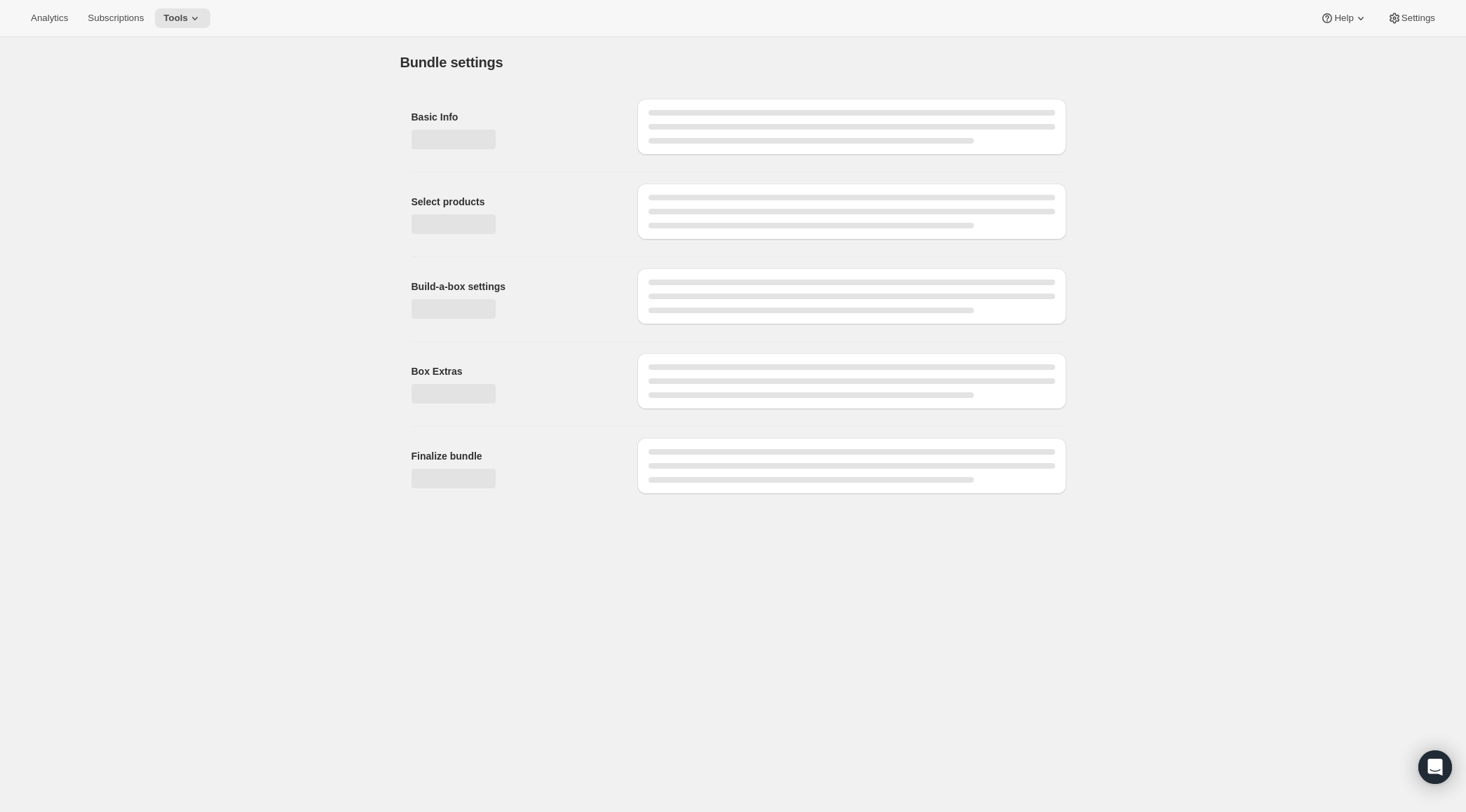
type input "Espresso A Go-Go (Pay As You Go) - Espresso Grind 8-12oz"
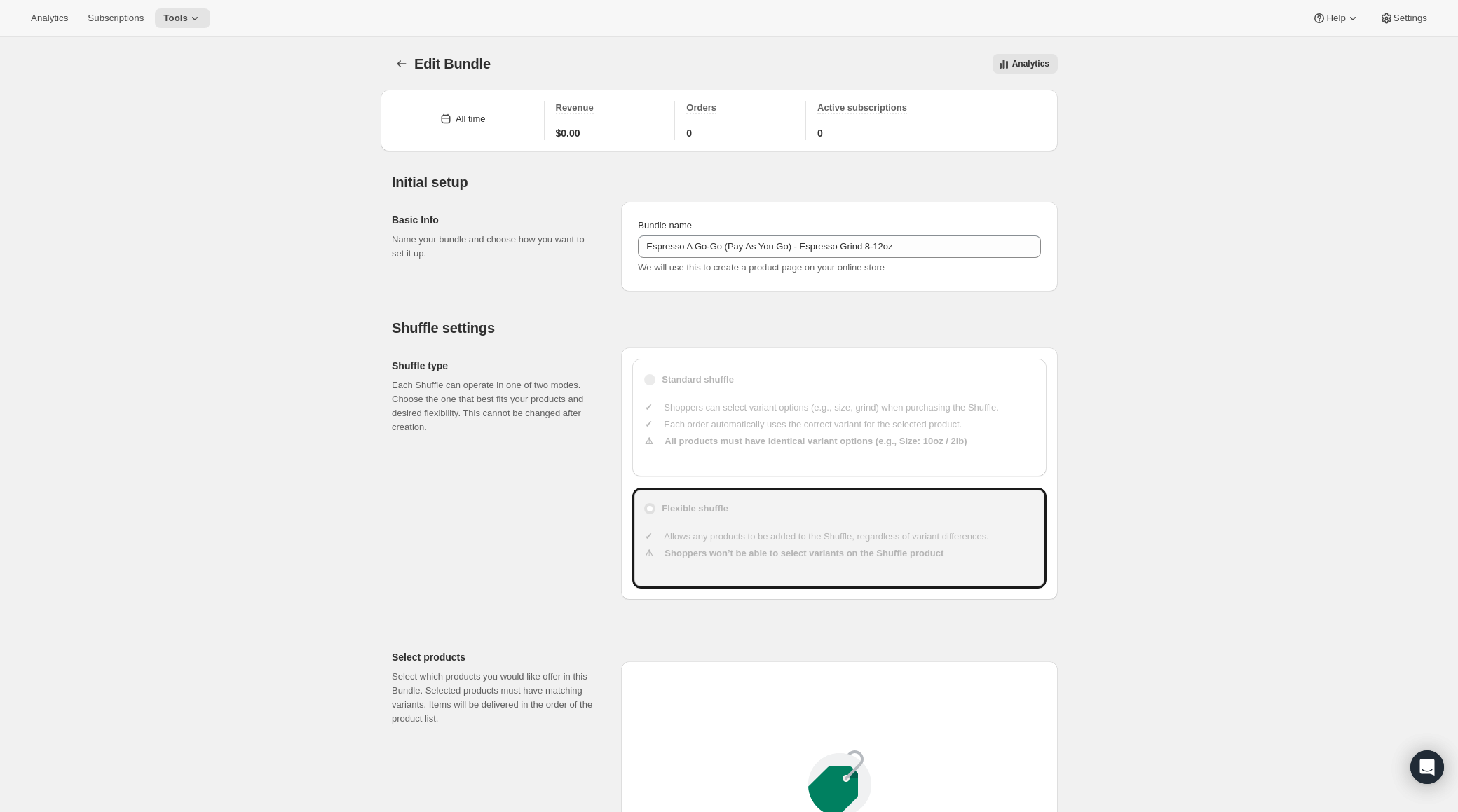
click at [1450, 663] on div "Edit Bundle. This page is ready Edit Bundle Analytics More actions Analytics Al…" at bounding box center [725, 801] width 1450 height 1528
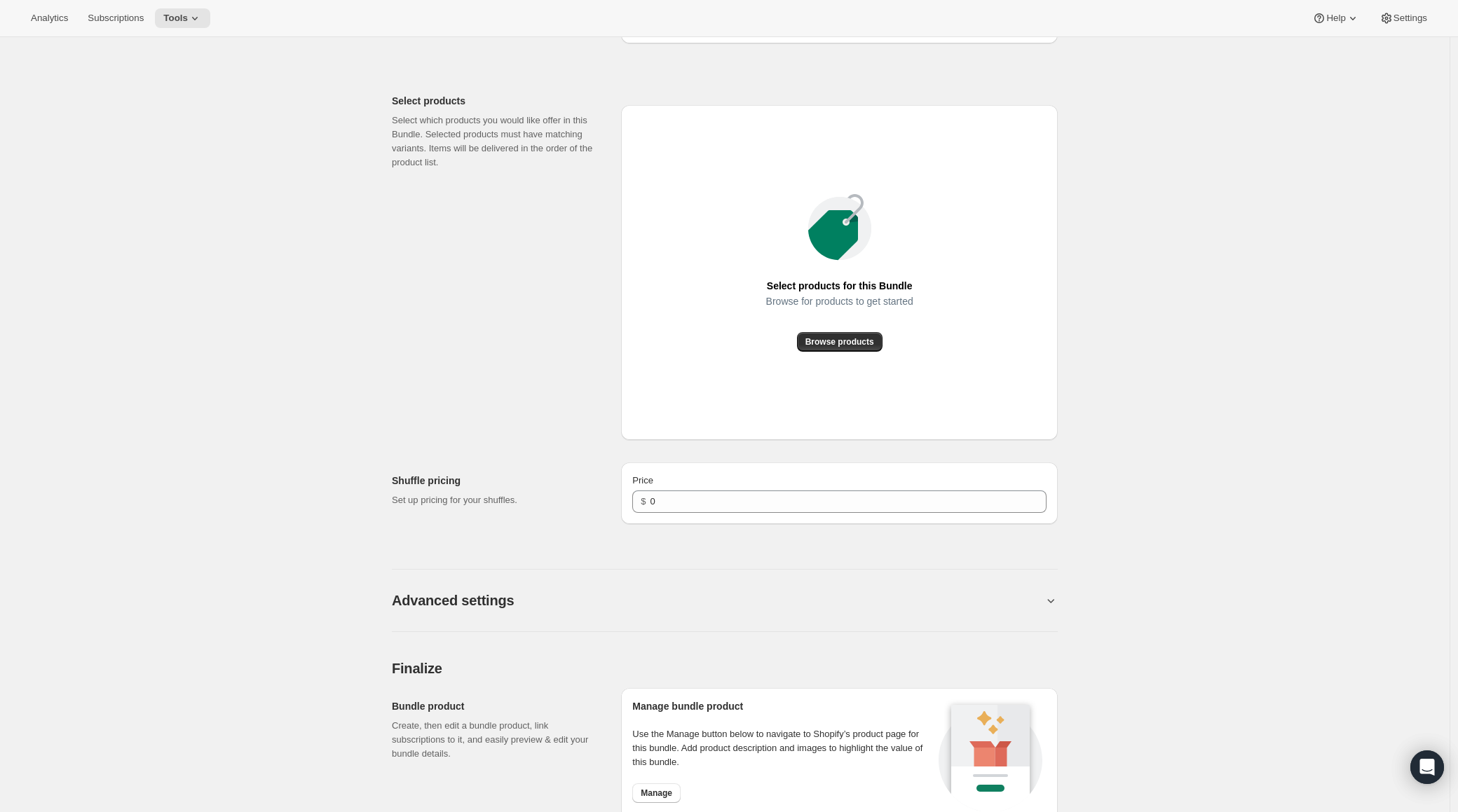
scroll to position [557, 0]
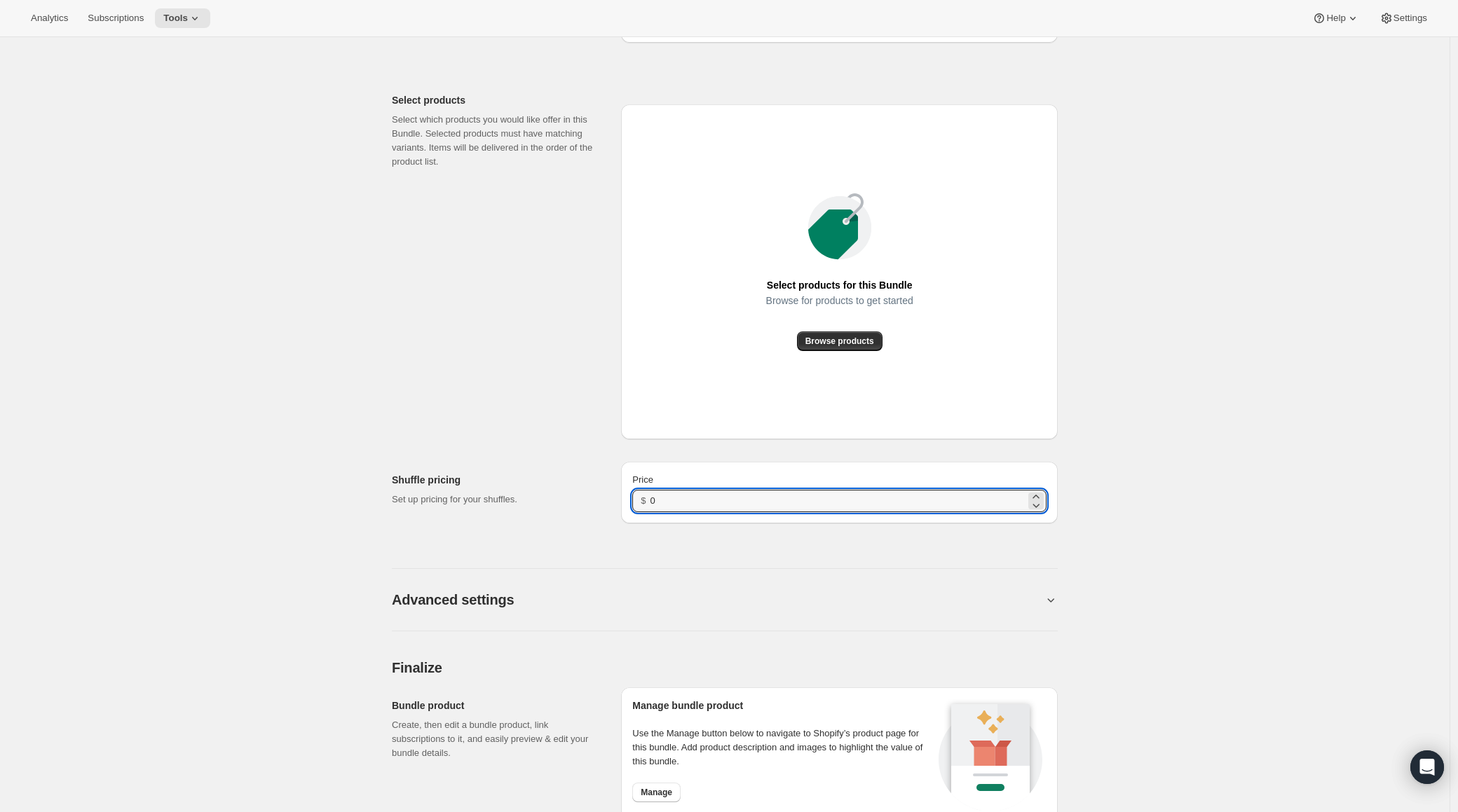
drag, startPoint x: 662, startPoint y: 504, endPoint x: 653, endPoint y: 516, distance: 15.0
click at [662, 504] on input "0" at bounding box center [838, 501] width 375 height 22
type input "20.99"
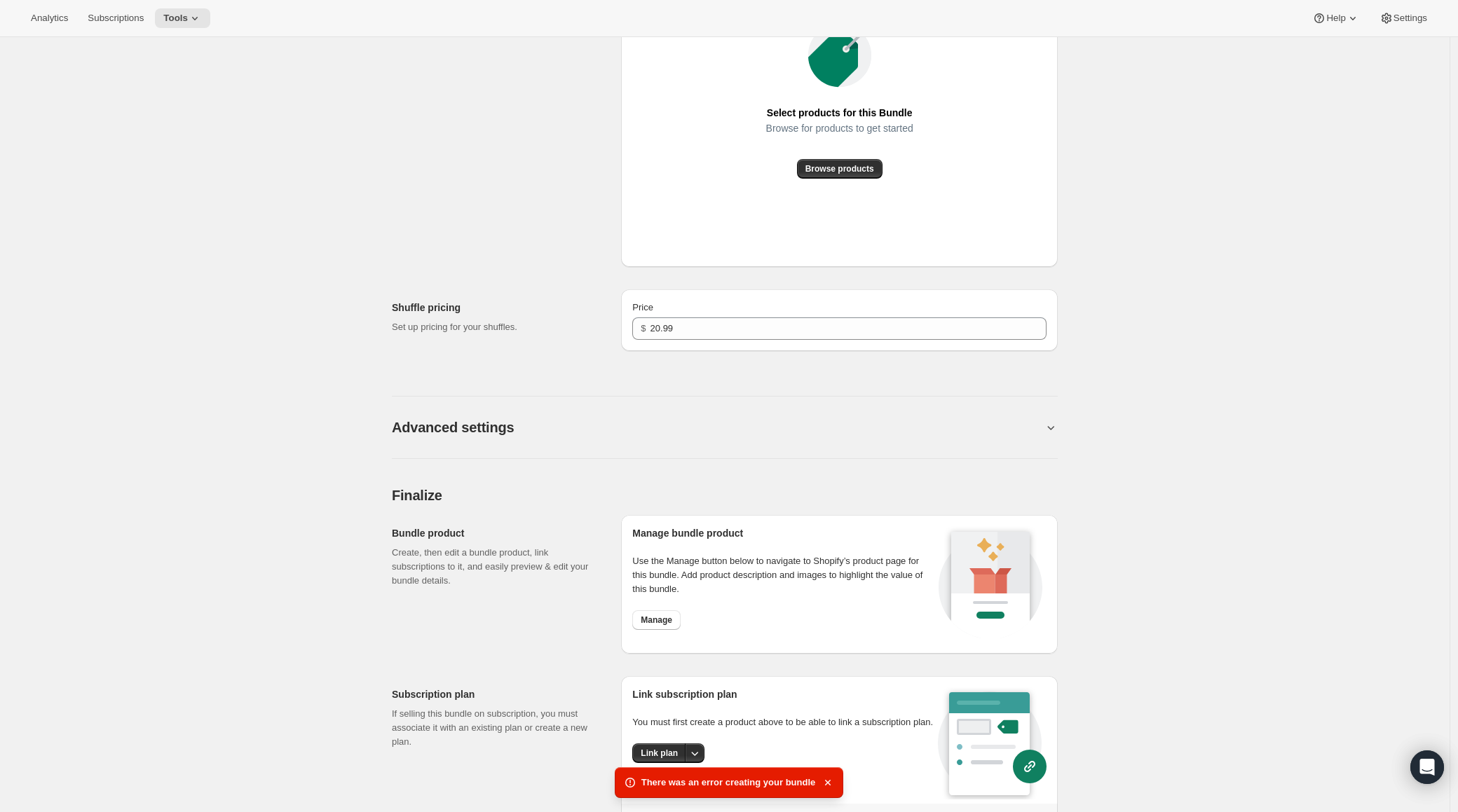
scroll to position [704, 0]
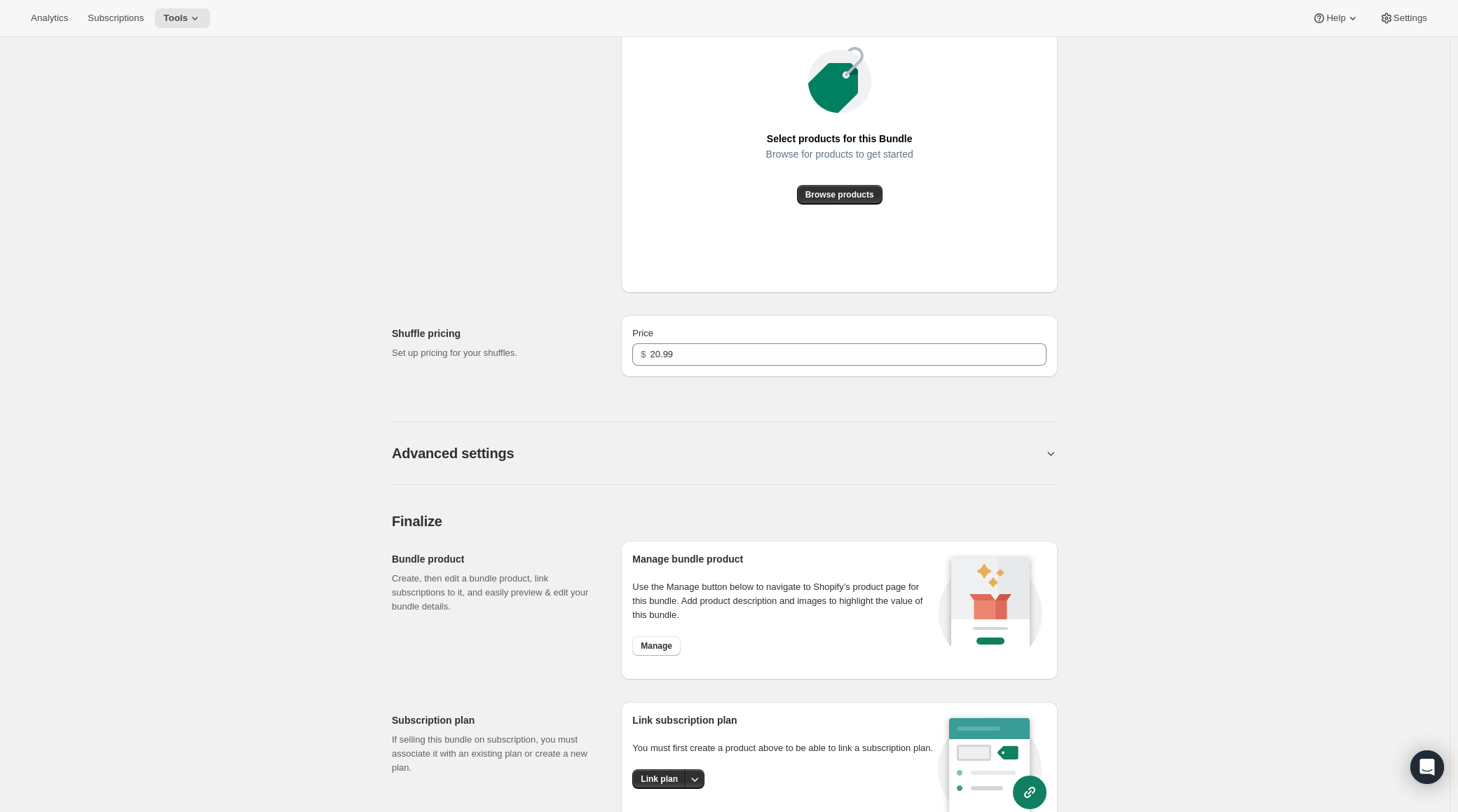
click at [1451, 340] on main "Edit Bundle. This page is ready Edit Bundle Analytics More actions Analytics Al…" at bounding box center [725, 118] width 1451 height 1569
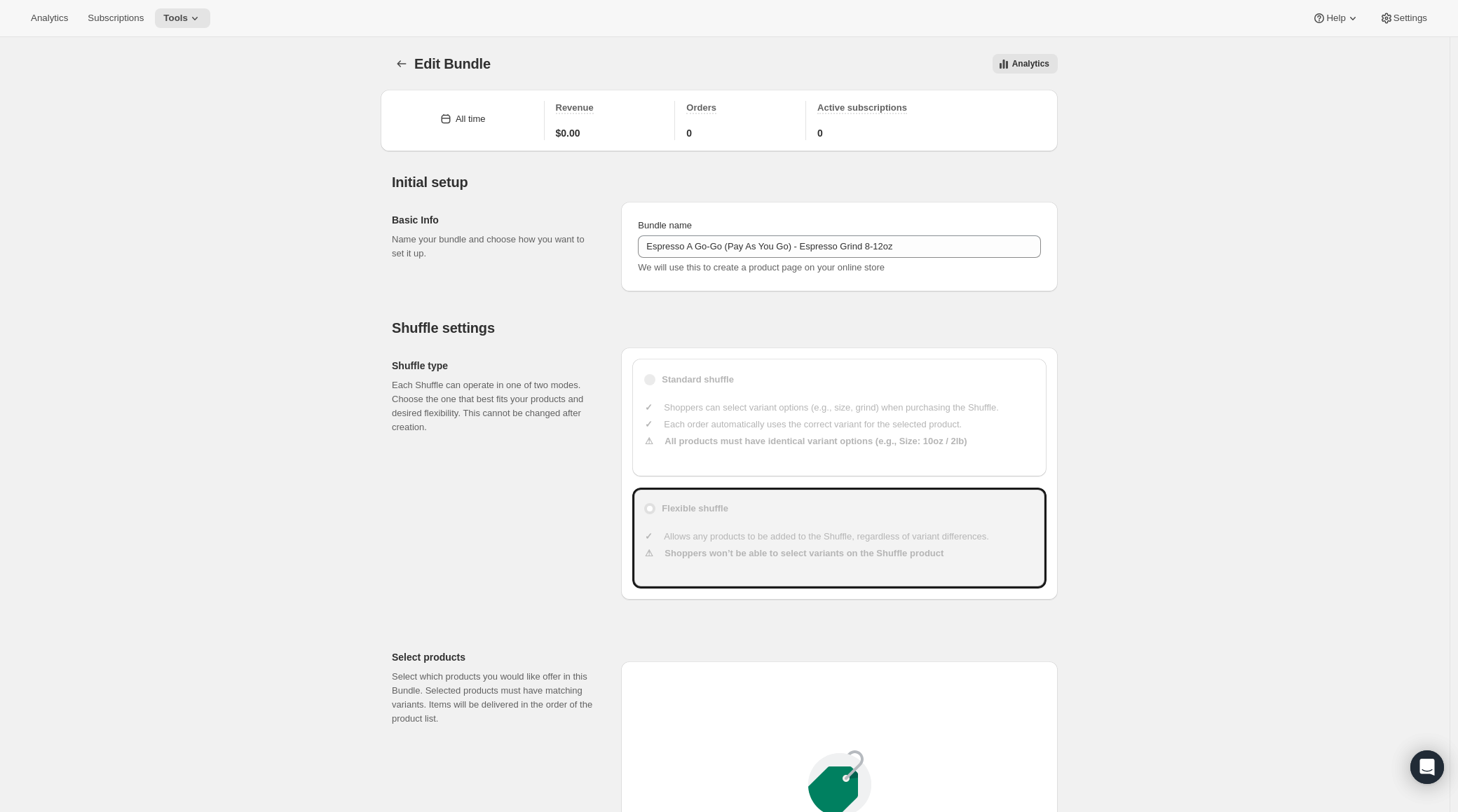
scroll to position [793, 0]
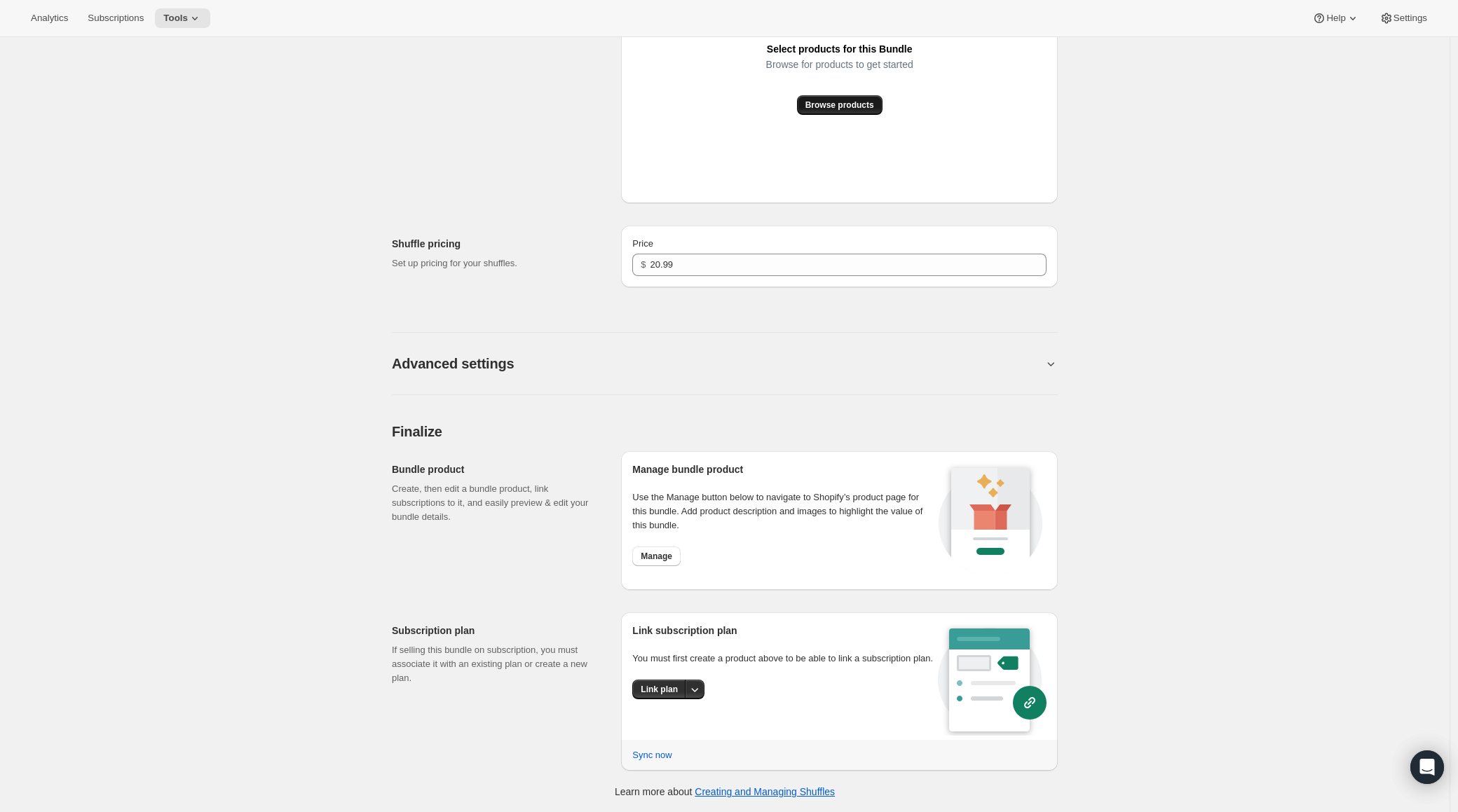
click at [817, 106] on span "Browse products" at bounding box center [840, 105] width 69 height 11
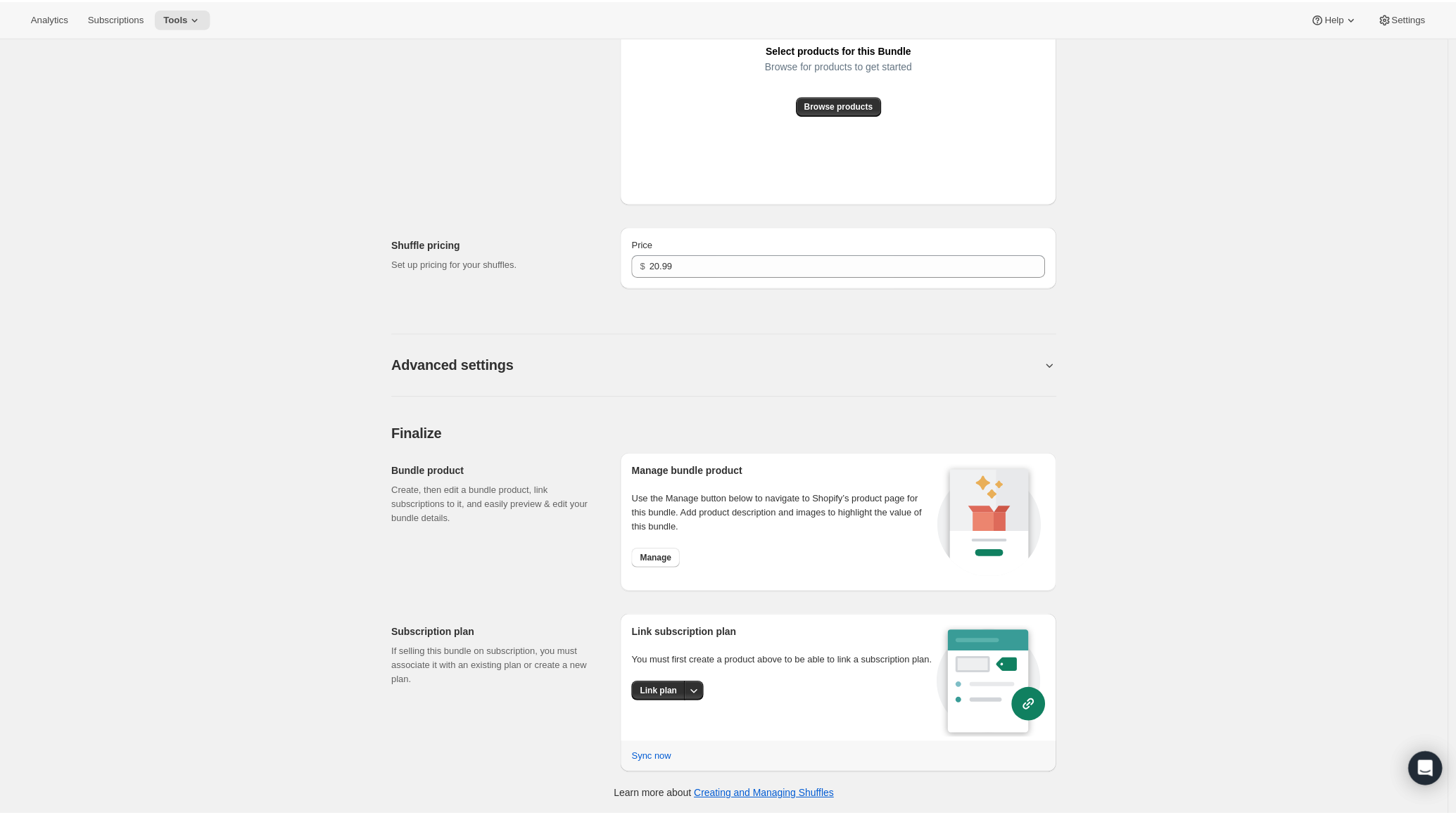
scroll to position [0, 0]
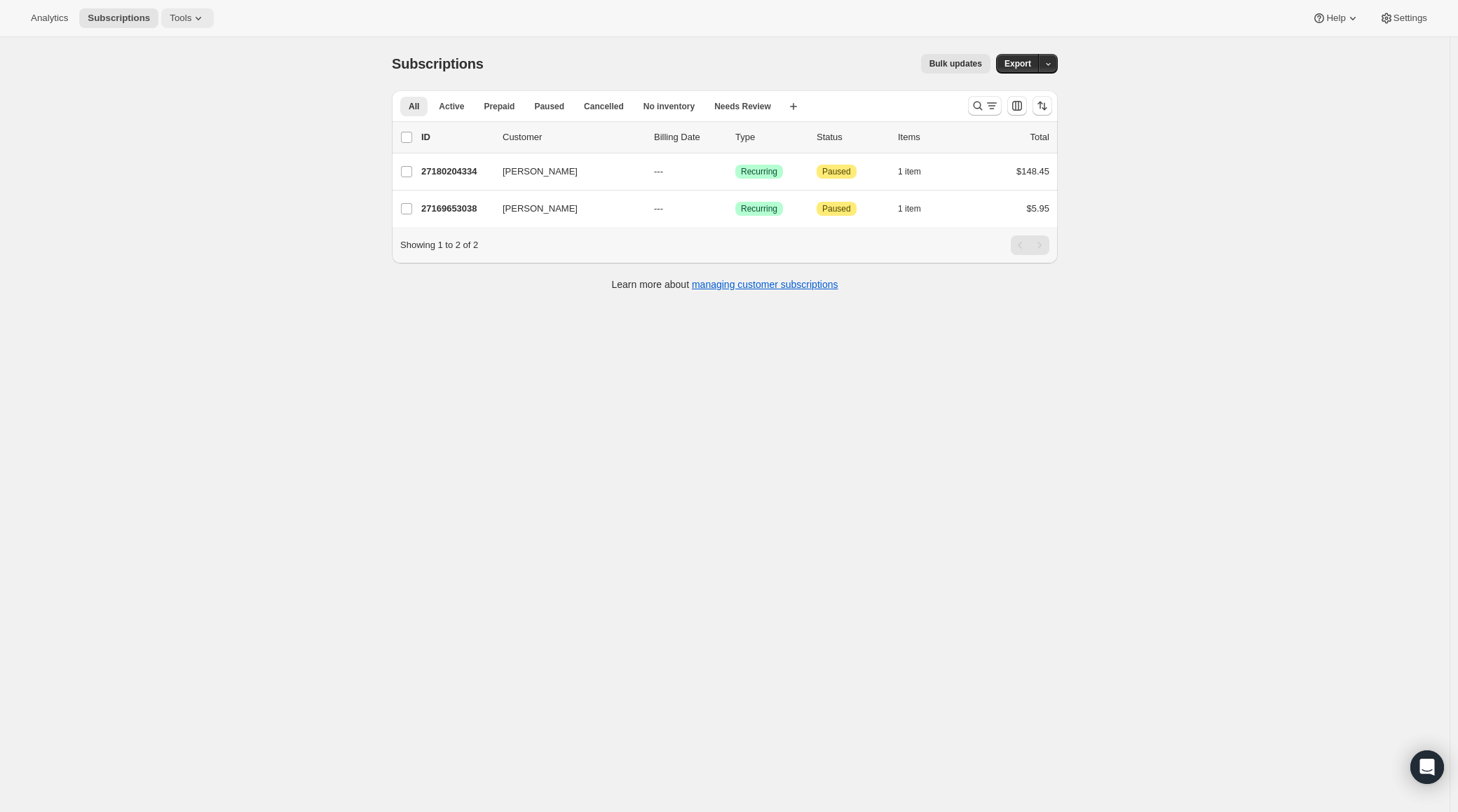
drag, startPoint x: 3, startPoint y: 174, endPoint x: 185, endPoint y: 19, distance: 239.1
click at [185, 19] on span "Tools" at bounding box center [180, 18] width 22 height 11
click at [180, 96] on span "Bundles" at bounding box center [198, 95] width 124 height 14
click at [191, 23] on span "Tools" at bounding box center [180, 18] width 22 height 11
click at [179, 40] on span "Subscription Plans" at bounding box center [198, 47] width 124 height 14
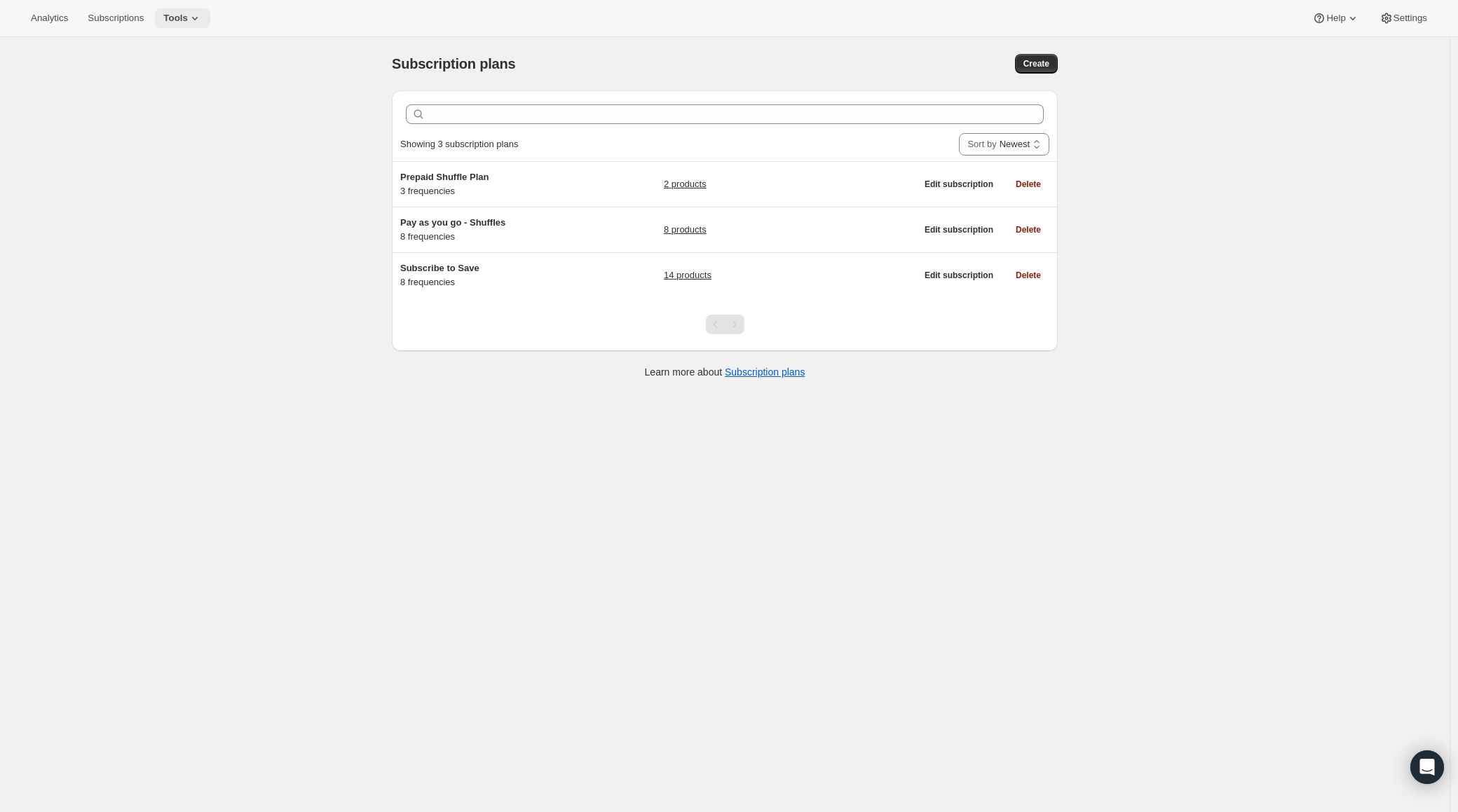
click at [173, 19] on span "Tools" at bounding box center [175, 18] width 25 height 11
click at [172, 92] on span "Bundles" at bounding box center [197, 95] width 124 height 14
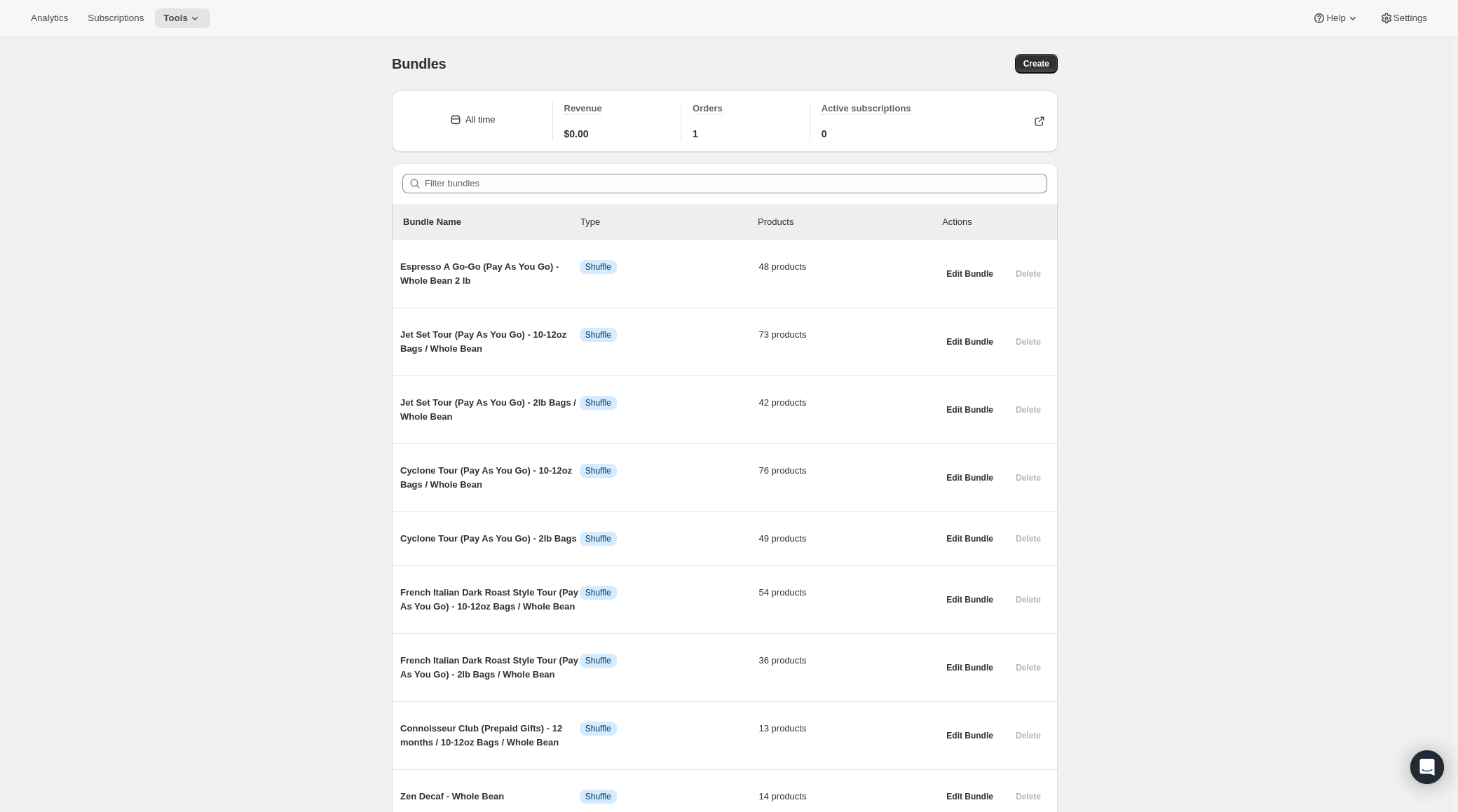
scroll to position [337, 0]
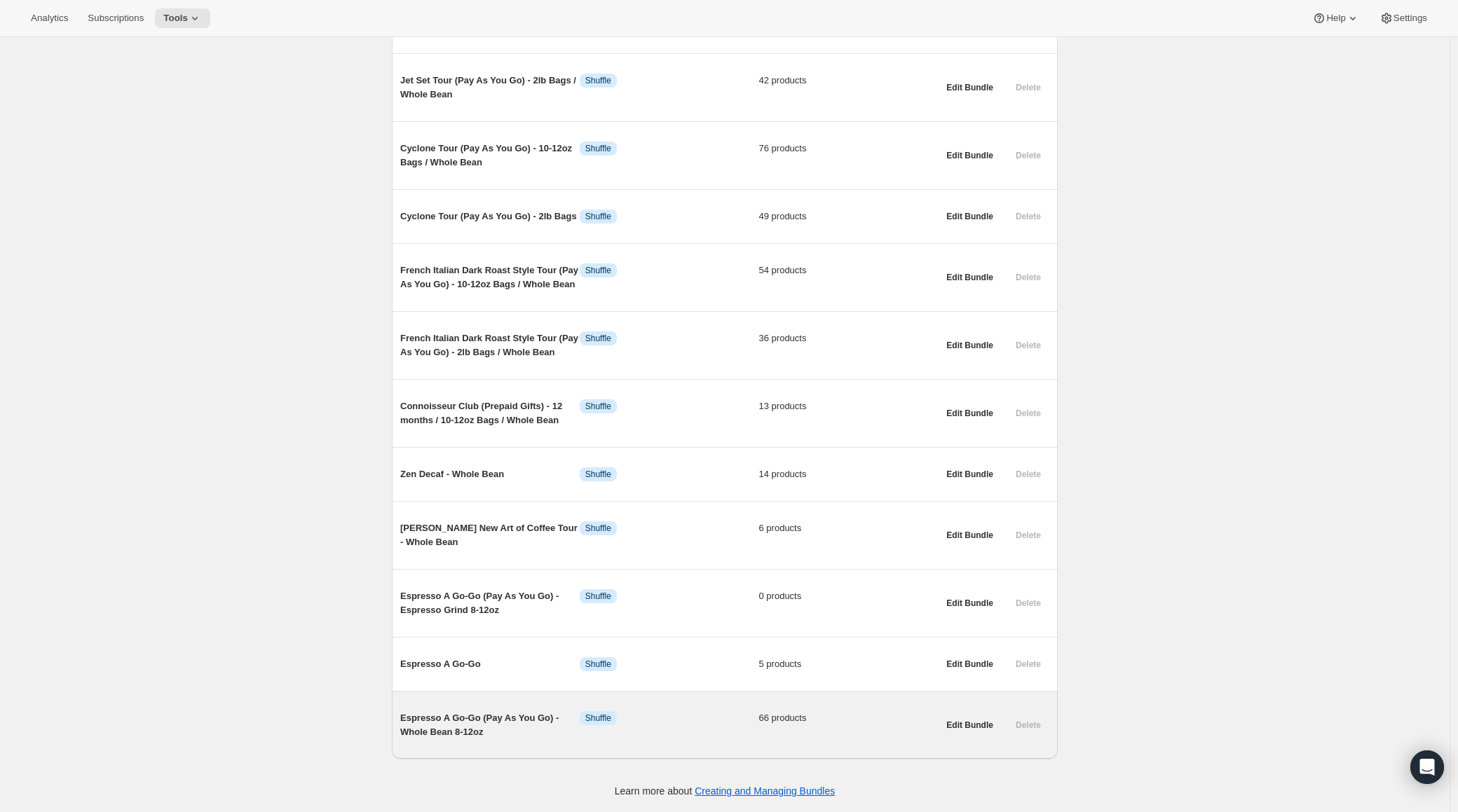
click at [465, 710] on div "Espresso A Go-Go (Pay As You Go) - Whole Bean 8-12oz Info Shuffle 66 products" at bounding box center [668, 725] width 538 height 50
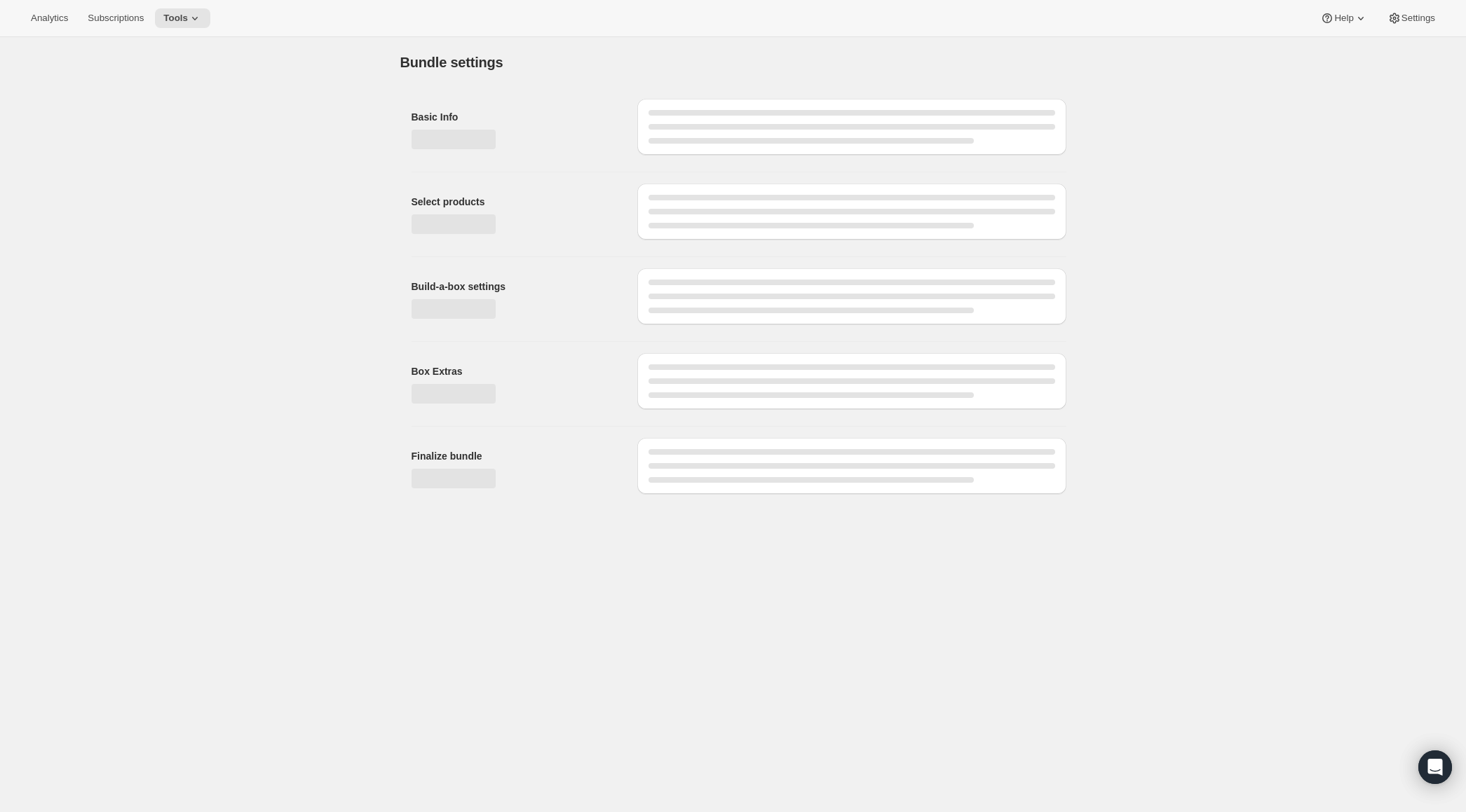
type input "Espresso A Go-Go (Pay As You Go) - Whole Bean 8-12oz"
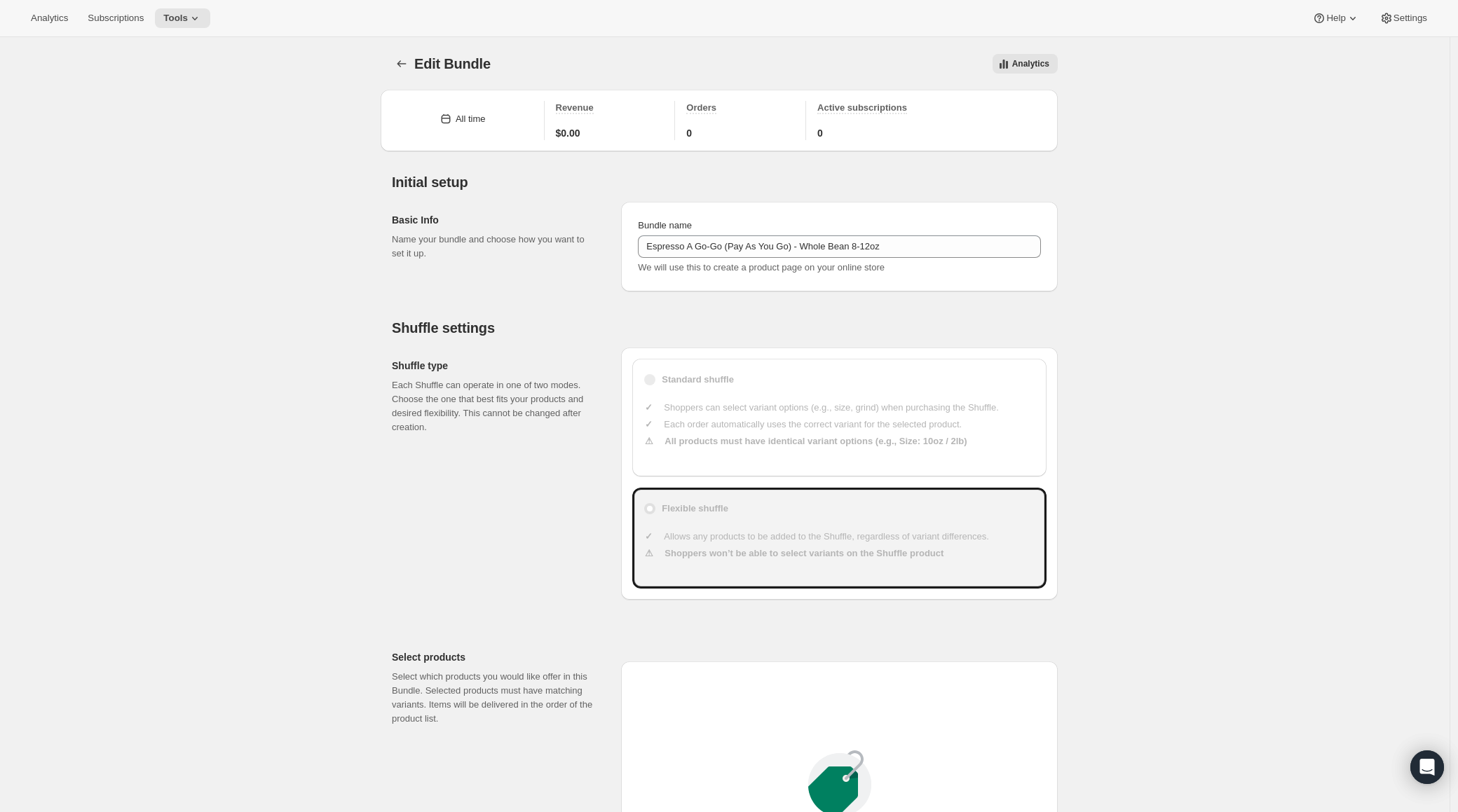
type input "20.99"
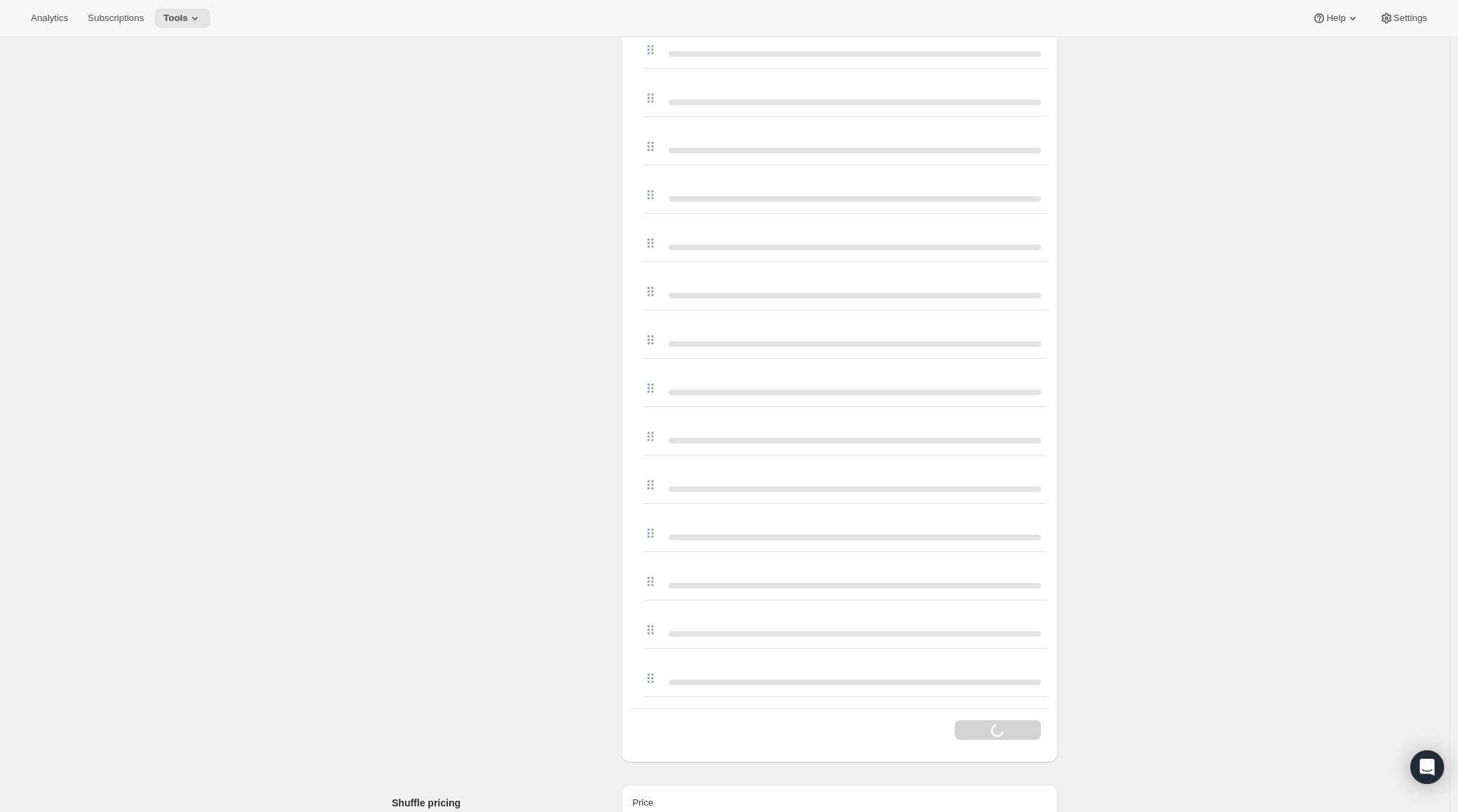
scroll to position [3764, 0]
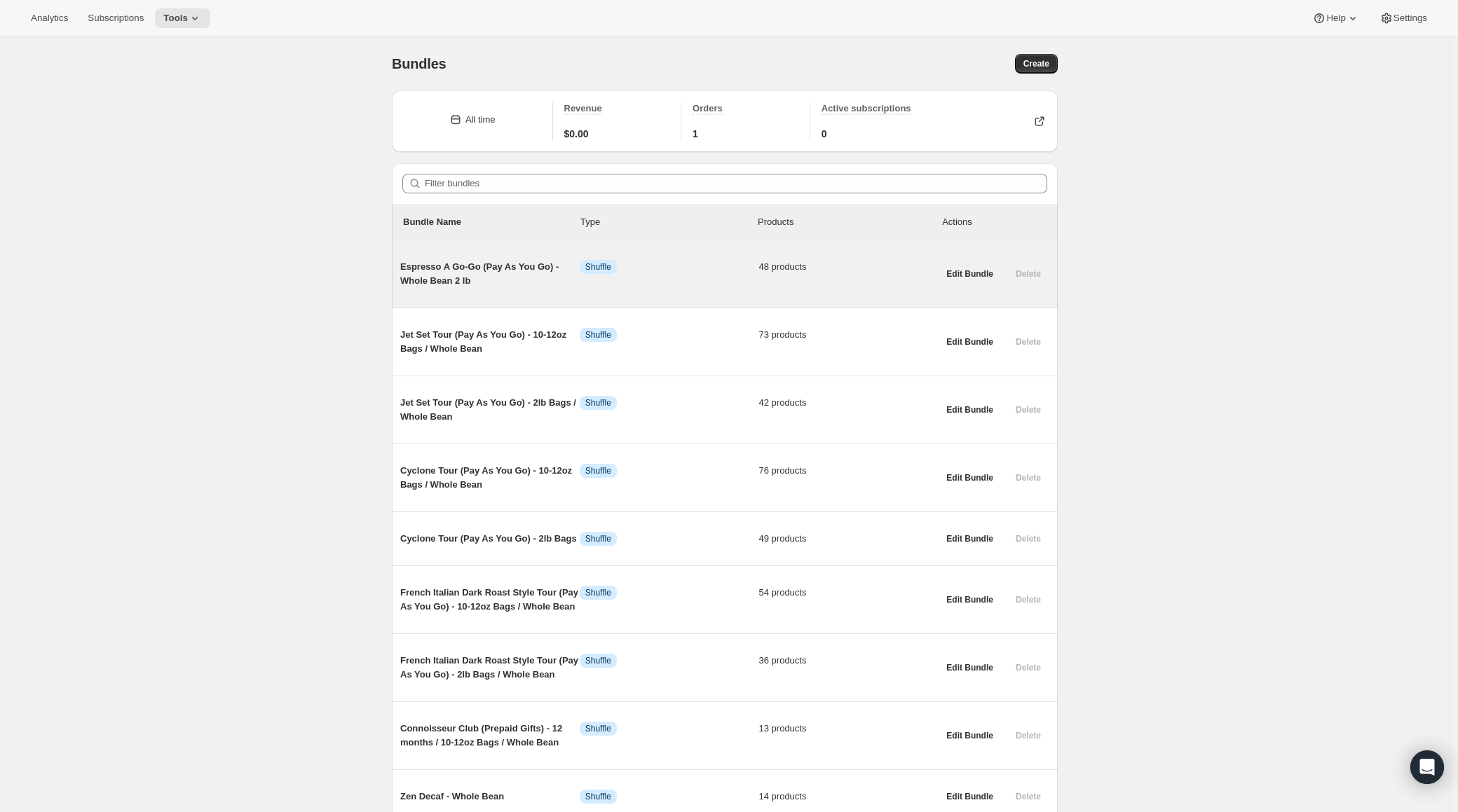
click at [444, 277] on span "Espresso A Go-Go (Pay As You Go) - Whole Bean 2 lb" at bounding box center [490, 274] width 179 height 28
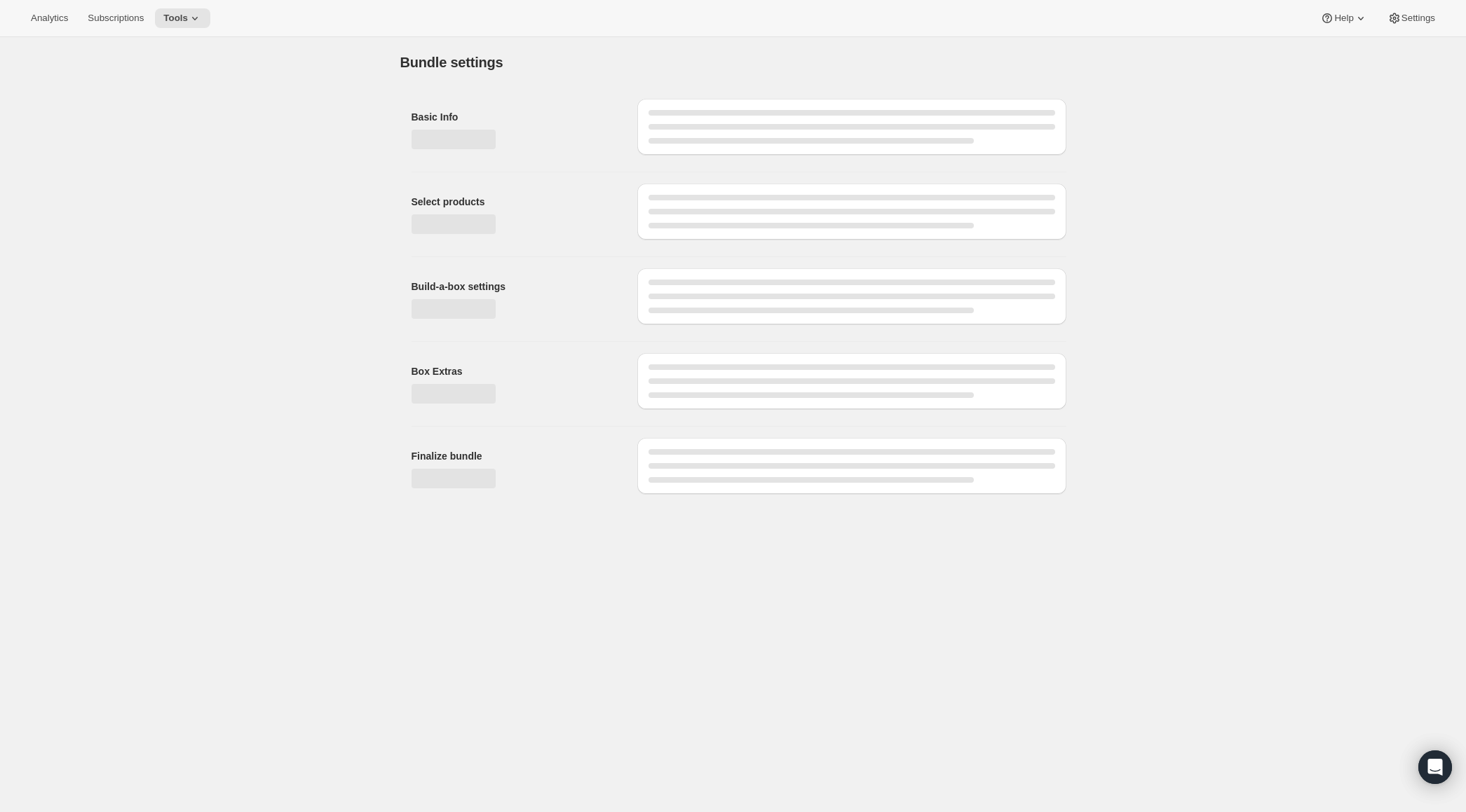
type input "Espresso A Go-Go (Pay As You Go) - Whole Bean 2 lb"
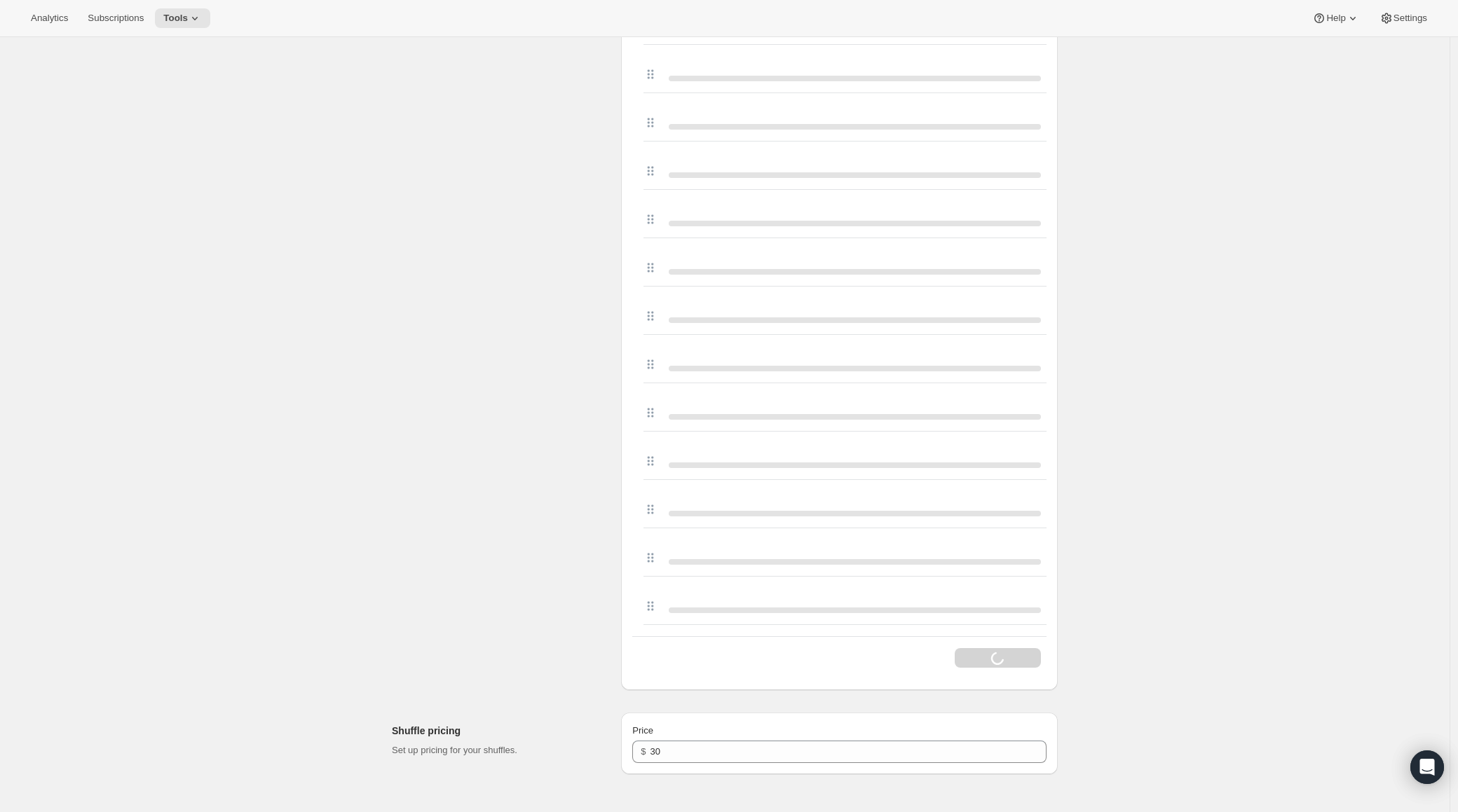
scroll to position [2660, 0]
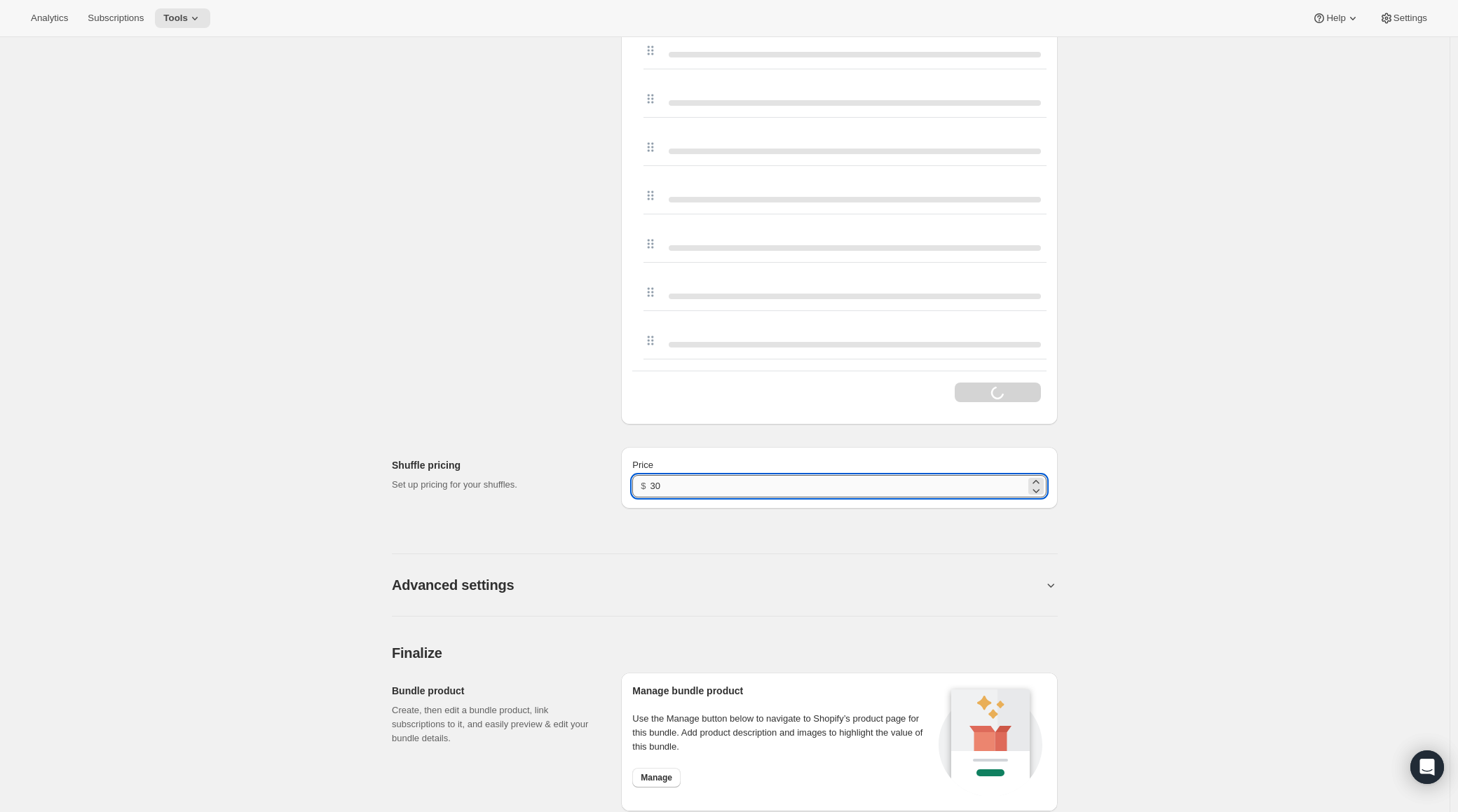
click at [697, 492] on input "30" at bounding box center [838, 487] width 375 height 22
type input "3"
type input "47"
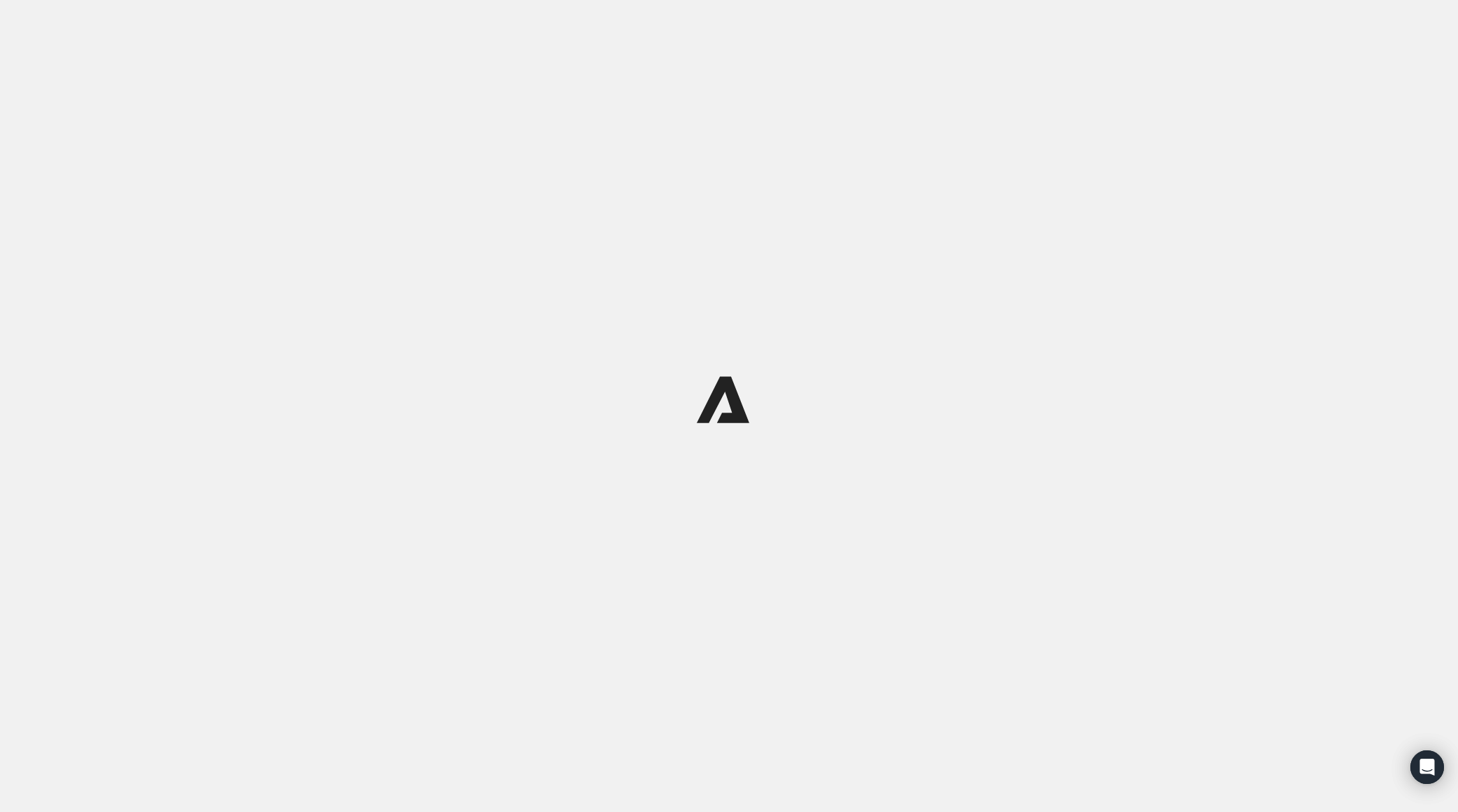
scroll to position [0, 0]
